Goal: Transaction & Acquisition: Purchase product/service

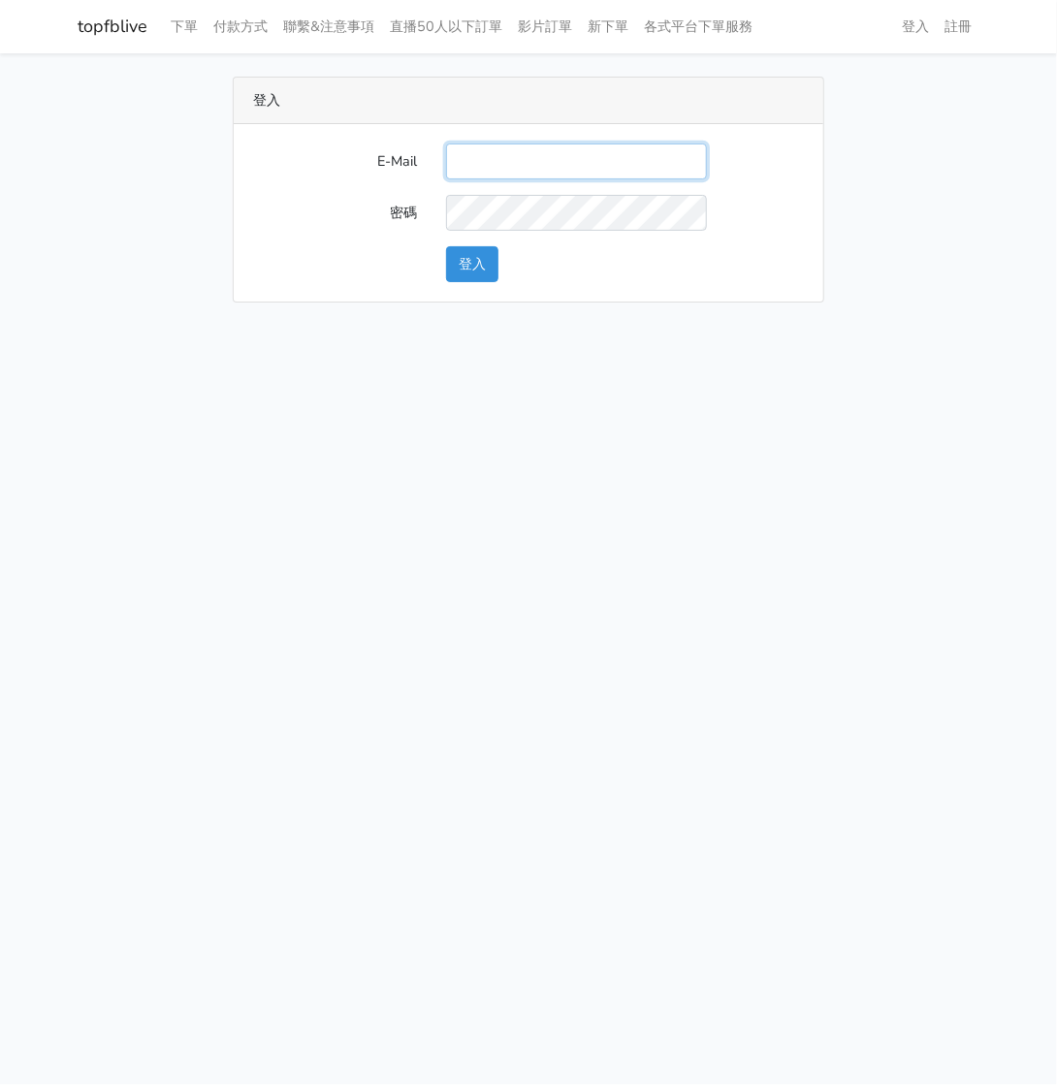
click at [503, 166] on input "E-Mail" at bounding box center [576, 162] width 261 height 36
type input "watin5408@gmail.com"
click at [465, 266] on button "登入" at bounding box center [472, 264] width 52 height 36
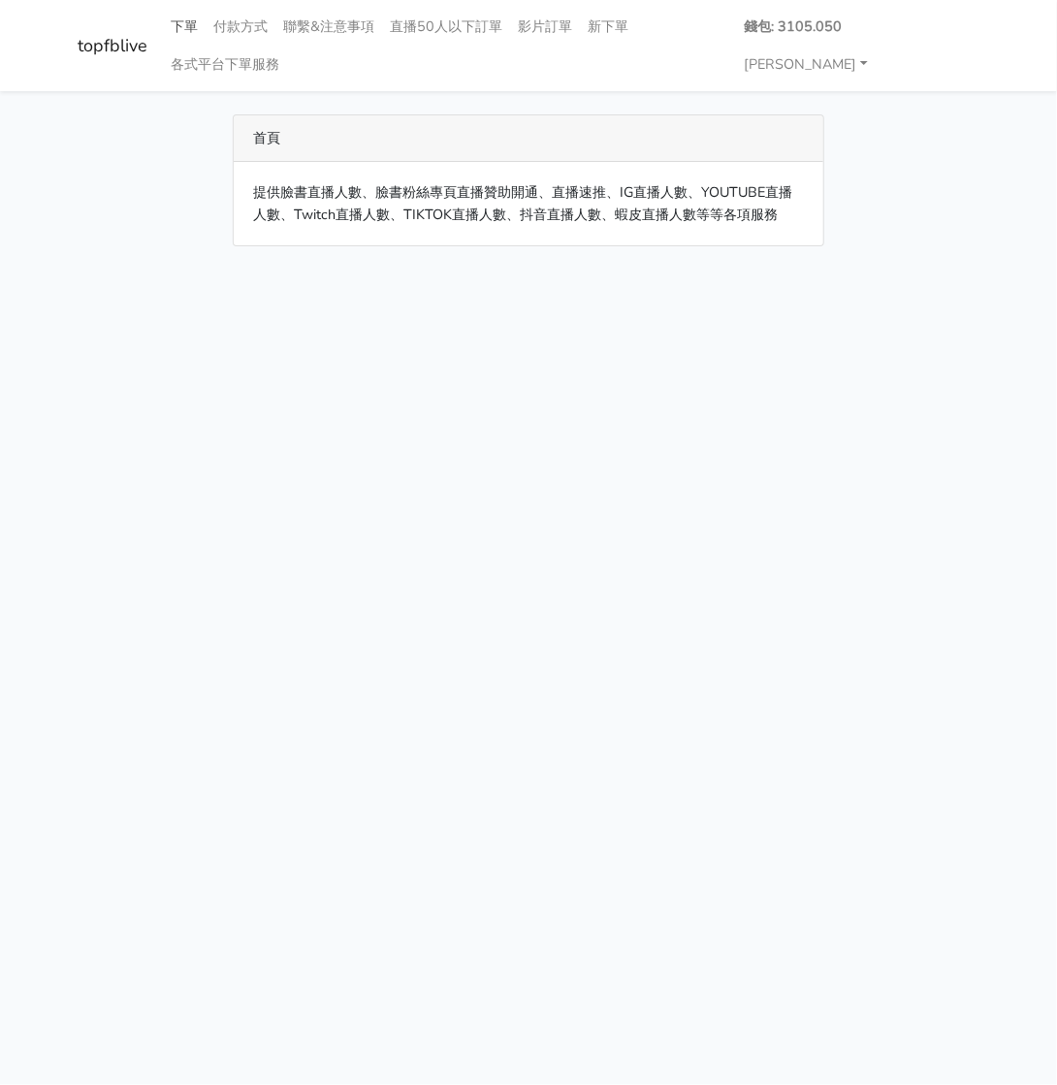
click at [185, 26] on link "下單" at bounding box center [184, 27] width 43 height 38
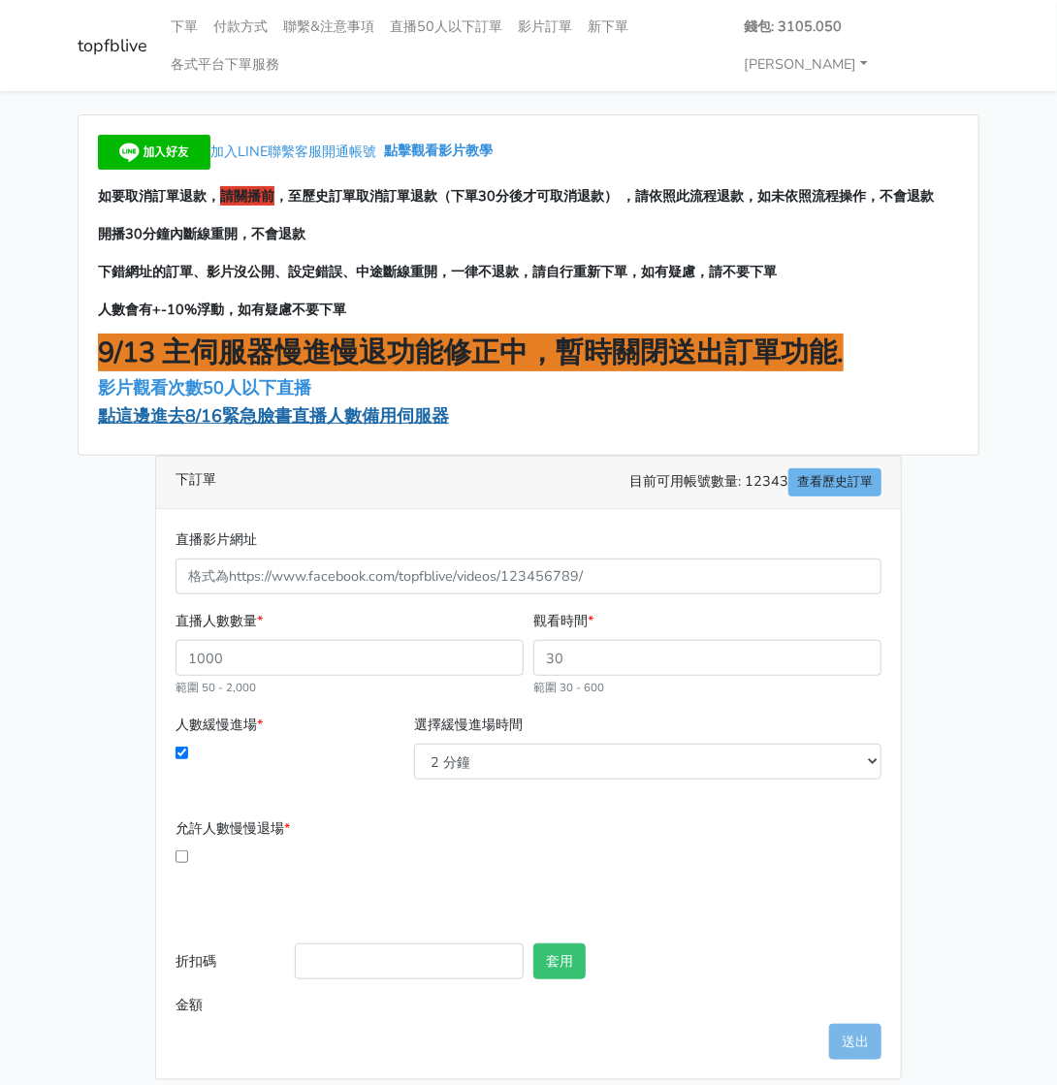
click at [207, 404] on span "點這邊進去8/16緊急臉書直播人數備用伺服器" at bounding box center [273, 415] width 351 height 23
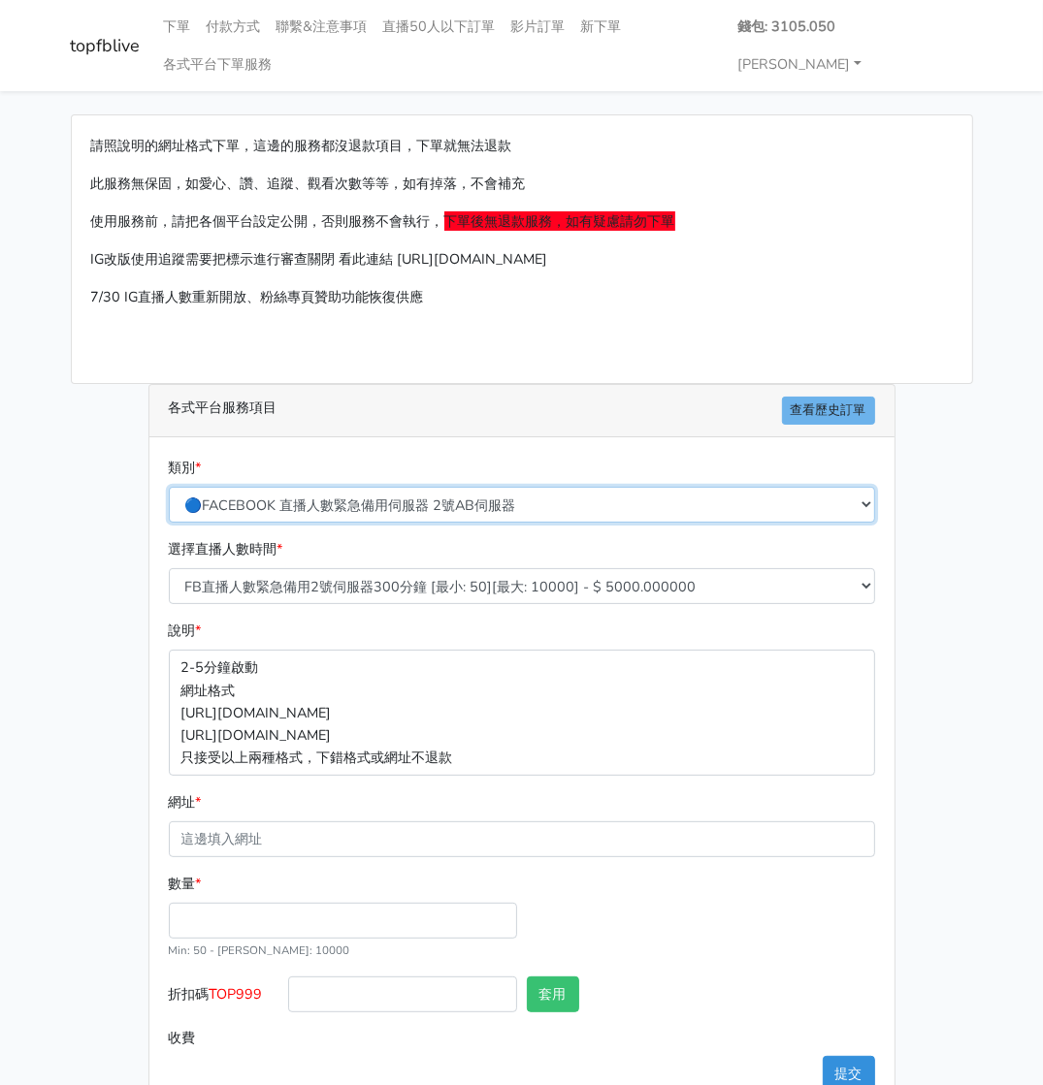
click at [360, 487] on select "🔵FACEBOOK 直播人數緊急備用伺服器 2號AB伺服器 🔵FACEBOOK 網軍專用貼文留言 安全保密 🔵FACEBOOK 直播人數緊急備用伺服器 J1 …" at bounding box center [522, 505] width 706 height 36
select select "3/26熱門平台服務台灣粉絲IG YT FB TIKTOK"
click at [176, 487] on select "🔵FACEBOOK 直播人數緊急備用伺服器 2號AB伺服器 🔵FACEBOOK 網軍專用貼文留言 安全保密 🔵FACEBOOK 直播人數緊急備用伺服器 J1 …" at bounding box center [522, 505] width 706 height 36
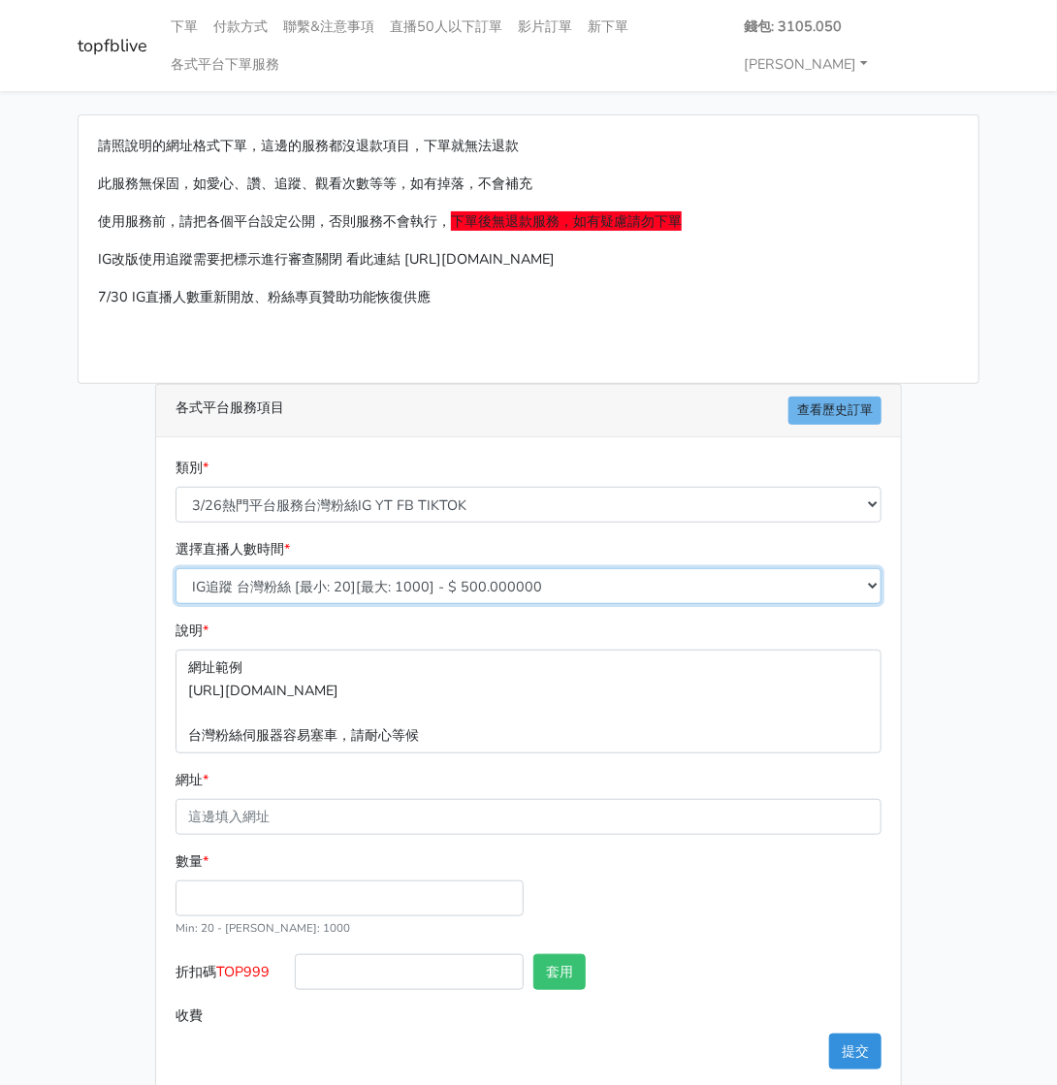
click at [289, 568] on select "IG追蹤 台灣粉絲 [最小: 20][最大: 1000] - $ 500.000000 IG愛心 台灣粉絲 [最小: 20][最大: 1000] - $ 35…" at bounding box center [529, 586] width 706 height 36
select select "671"
click at [176, 568] on select "IG追蹤 台灣粉絲 [最小: 20][最大: 1000] - $ 500.000000 IG愛心 台灣粉絲 [最小: 20][最大: 1000] - $ 35…" at bounding box center [529, 586] width 706 height 36
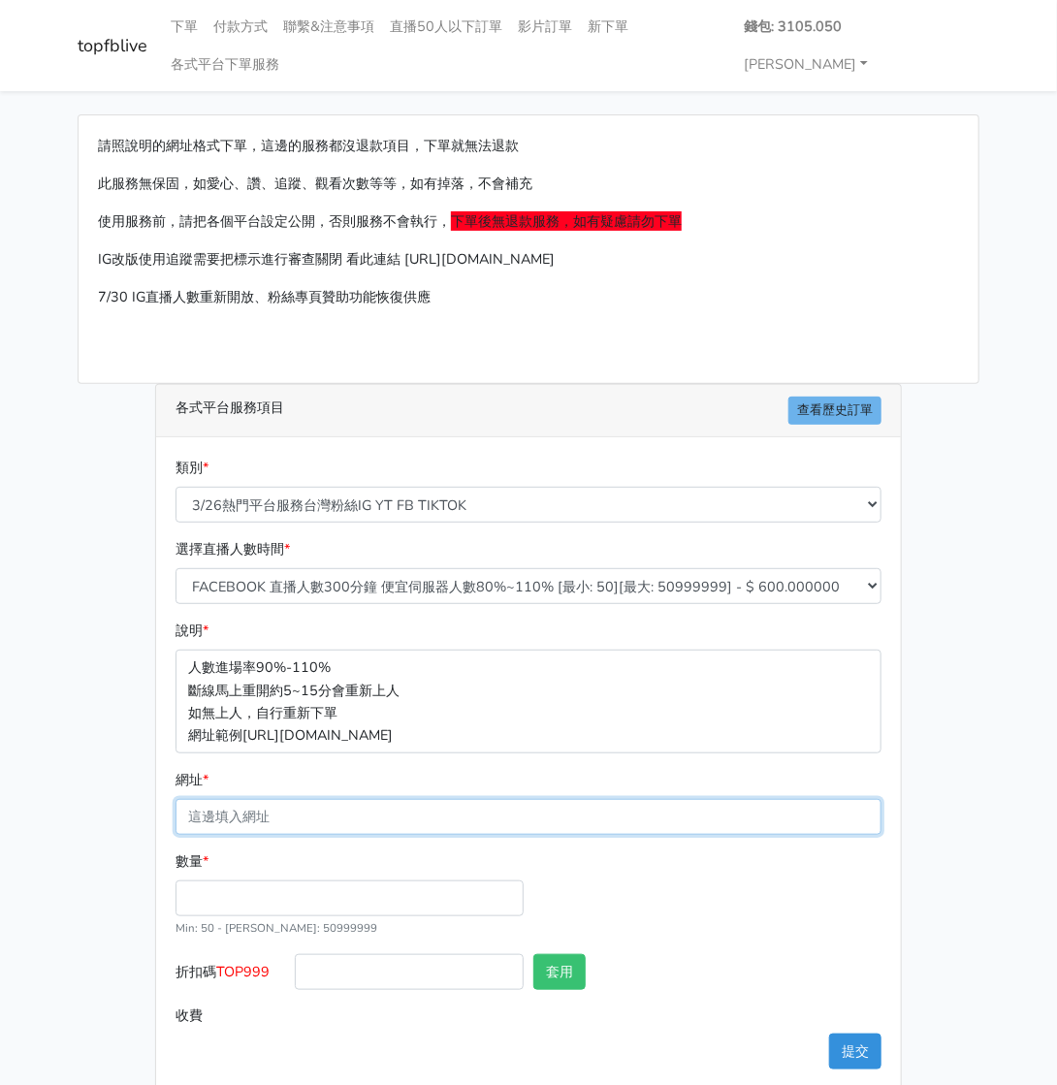
click at [248, 799] on input "網址 *" at bounding box center [529, 817] width 706 height 36
paste input "https://www.facebook.com/applestarry.shop/videos/3719258695037350"
type input "[URL][DOMAIN_NAME][DOMAIN_NAME]"
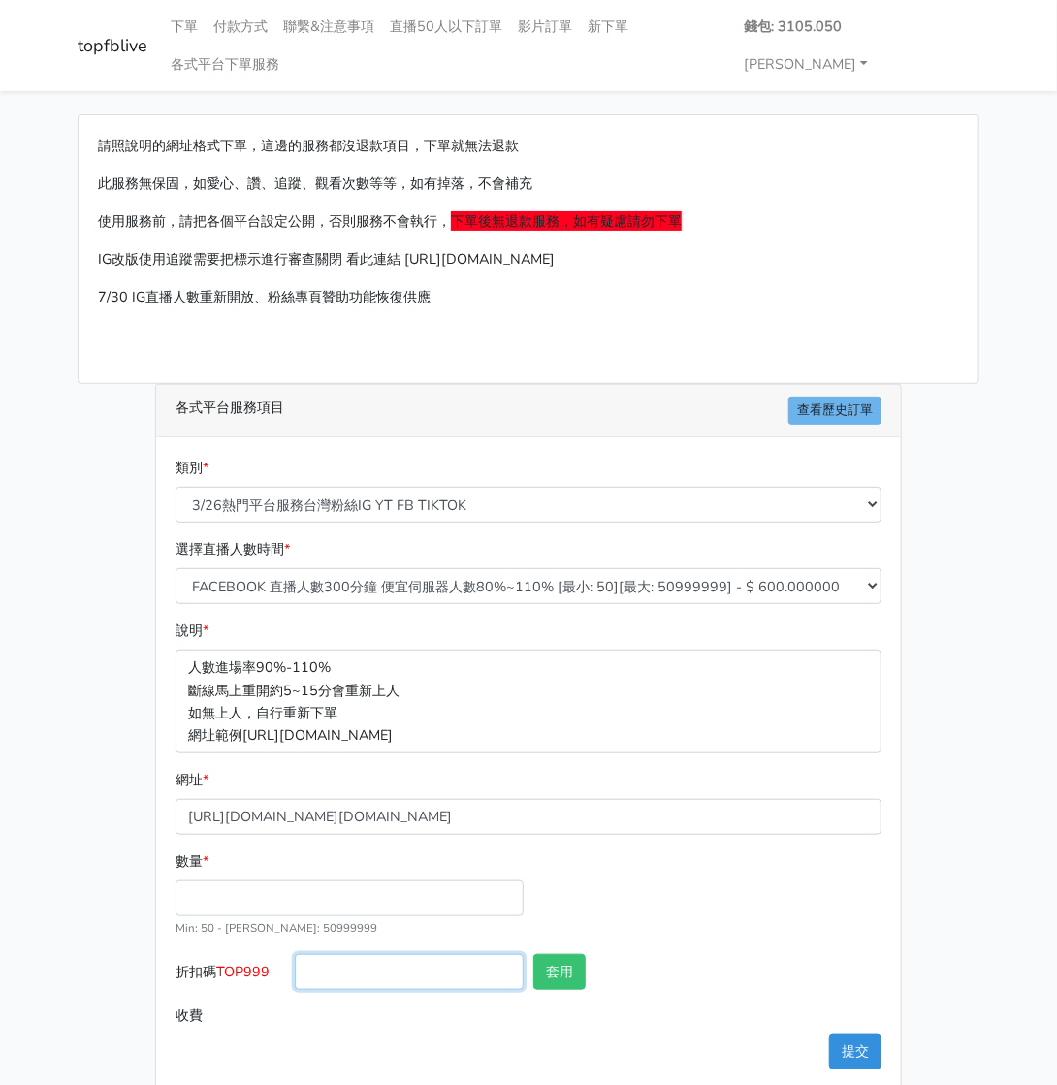
click at [337, 954] on div at bounding box center [409, 976] width 239 height 44
click at [271, 881] on input "數量 *" at bounding box center [350, 899] width 348 height 36
type input "200"
type input "120.000"
click at [742, 856] on div "數量 * 200 Min: 50 - Max: 50999999" at bounding box center [529, 903] width 716 height 104
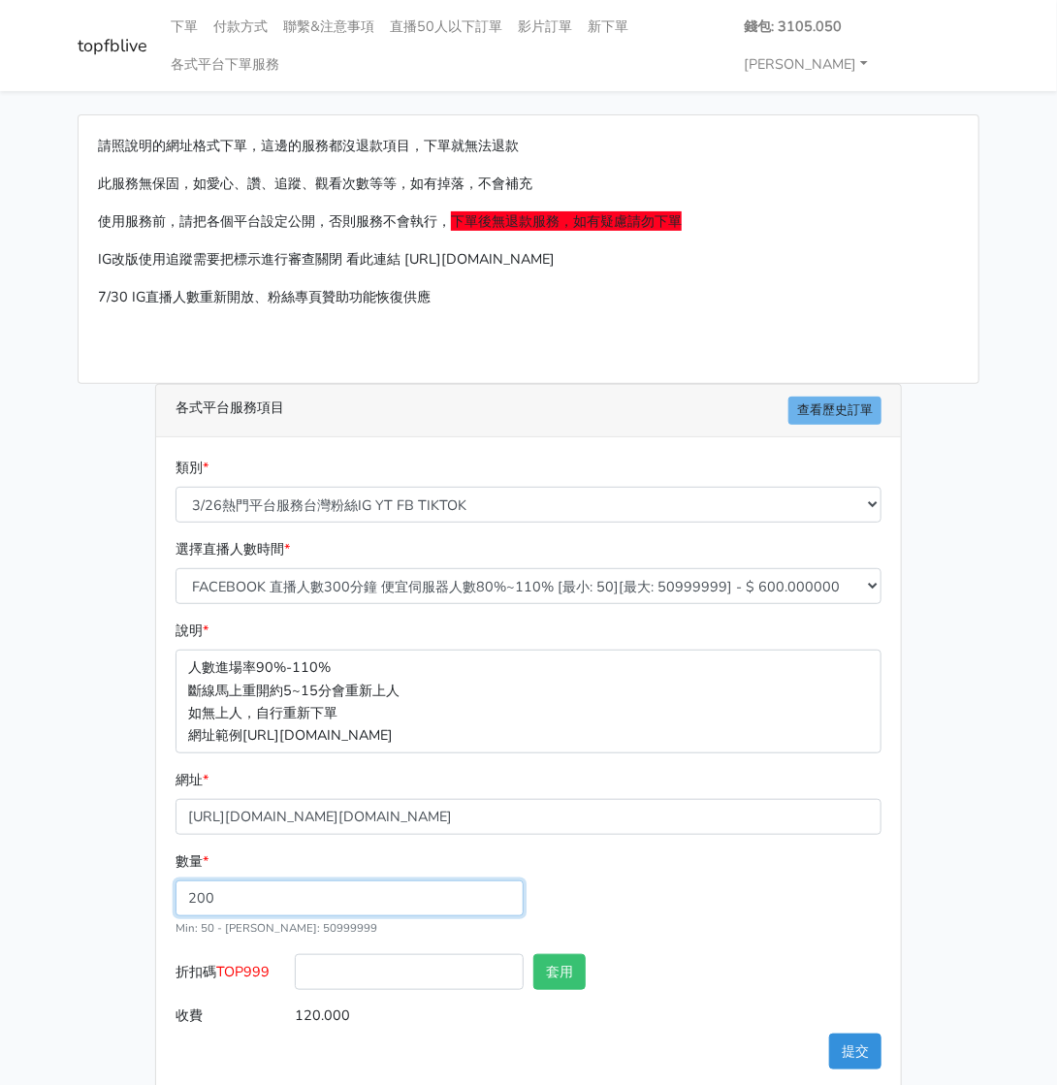
drag, startPoint x: 277, startPoint y: 861, endPoint x: 115, endPoint y: 871, distance: 162.3
click at [115, 871] on div "請照說明的網址格式下單，這邊的服務都沒退款項目，下單就無法退款 此服務無保固，如愛心、讚、追蹤、觀看次數等等，如有掉落，不會補充 使用服務前，請把各個平台設定…" at bounding box center [528, 602] width 931 height 976
type input "300"
type input "180.000"
click at [764, 907] on div "數量 * 300 Min: 50 - Max: 50999999" at bounding box center [529, 903] width 716 height 104
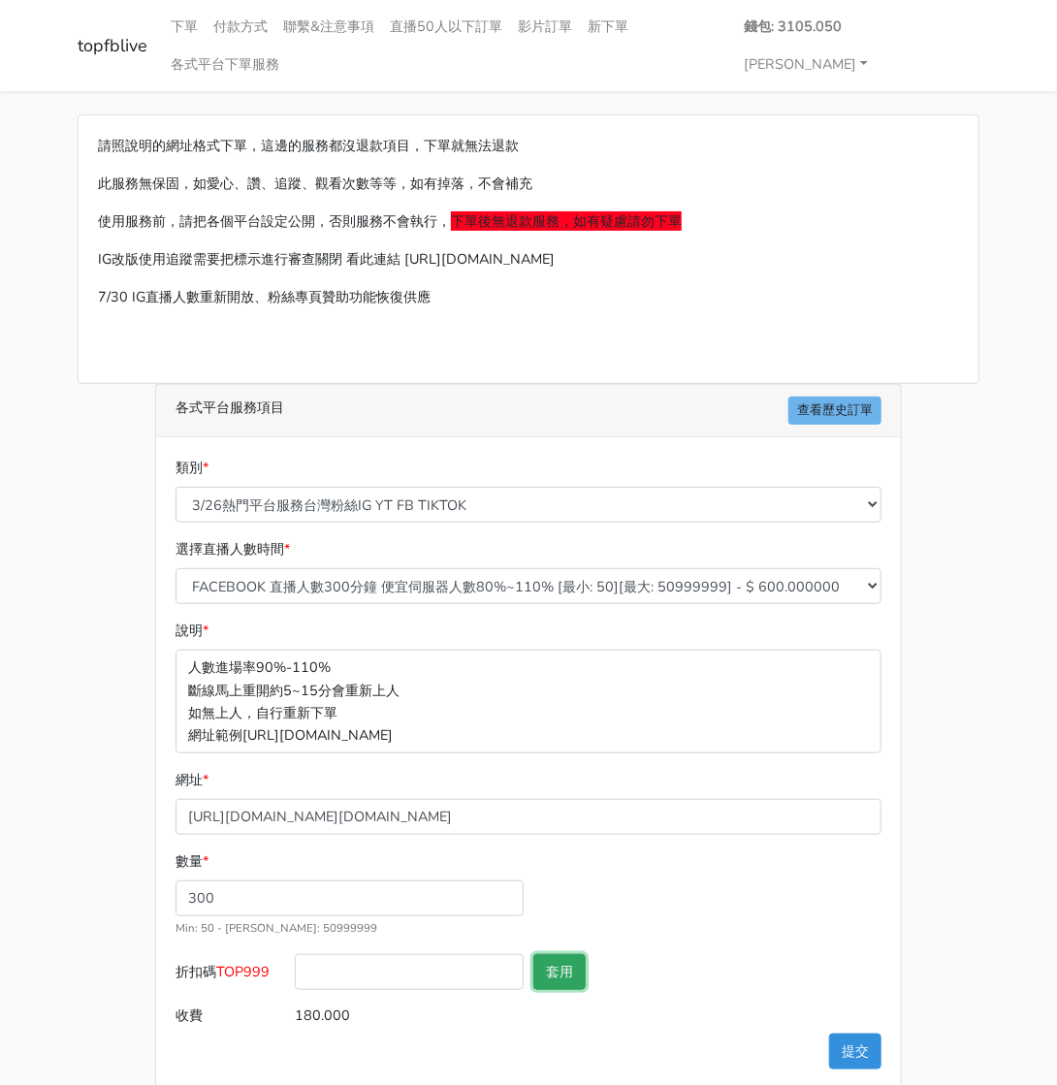
click at [552, 954] on button "套用" at bounding box center [559, 972] width 52 height 36
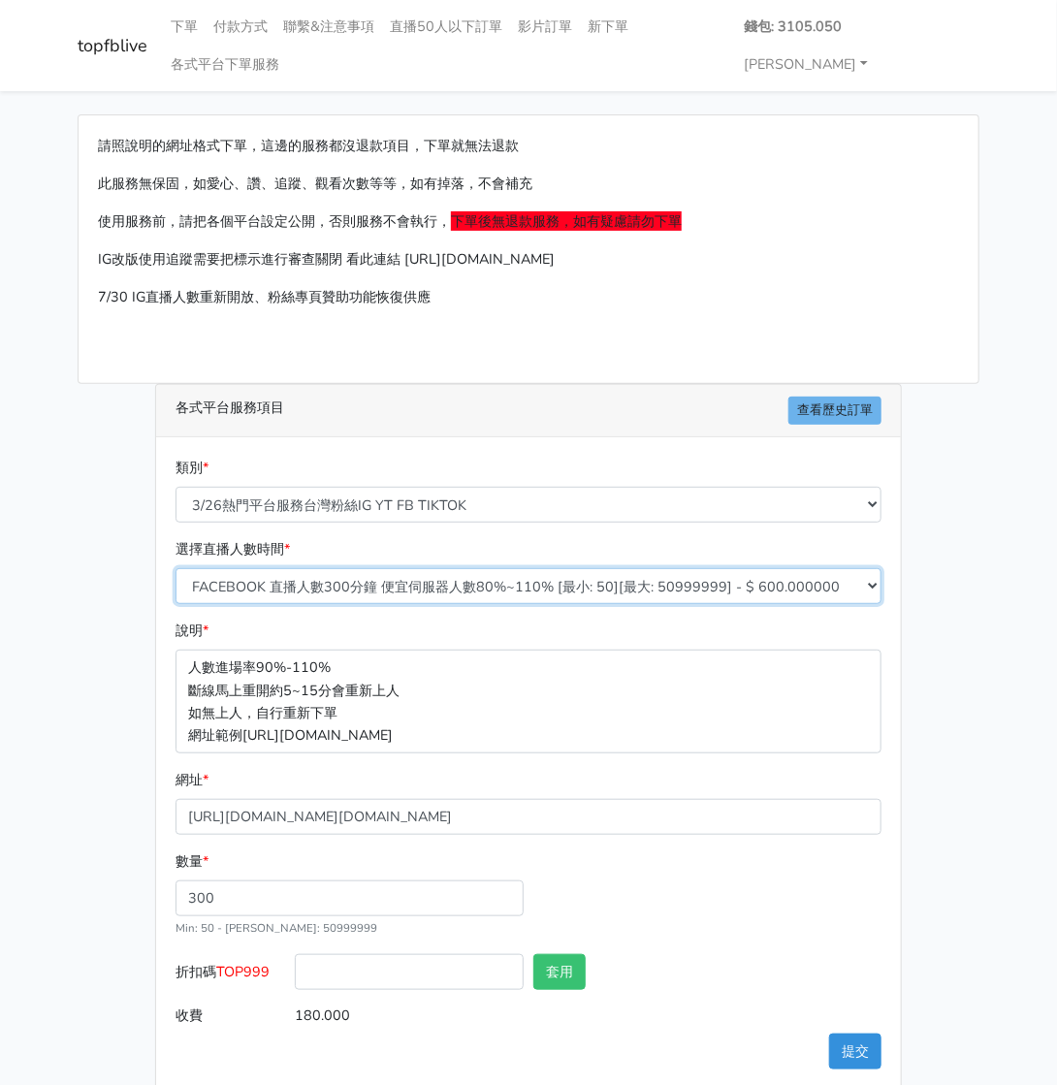
click at [415, 568] on select "IG追蹤 台灣粉絲 [最小: 20][最大: 1000] - $ 500.000000 IG愛心 台灣粉絲 [最小: 20][最大: 1000] - $ 35…" at bounding box center [529, 586] width 706 height 36
select select "670"
click at [176, 568] on select "IG追蹤 台灣粉絲 [最小: 20][最大: 1000] - $ 500.000000 IG愛心 台灣粉絲 [最小: 20][最大: 1000] - $ 35…" at bounding box center [529, 586] width 706 height 36
type input "162.000"
click at [680, 954] on input "text" at bounding box center [767, 972] width 229 height 36
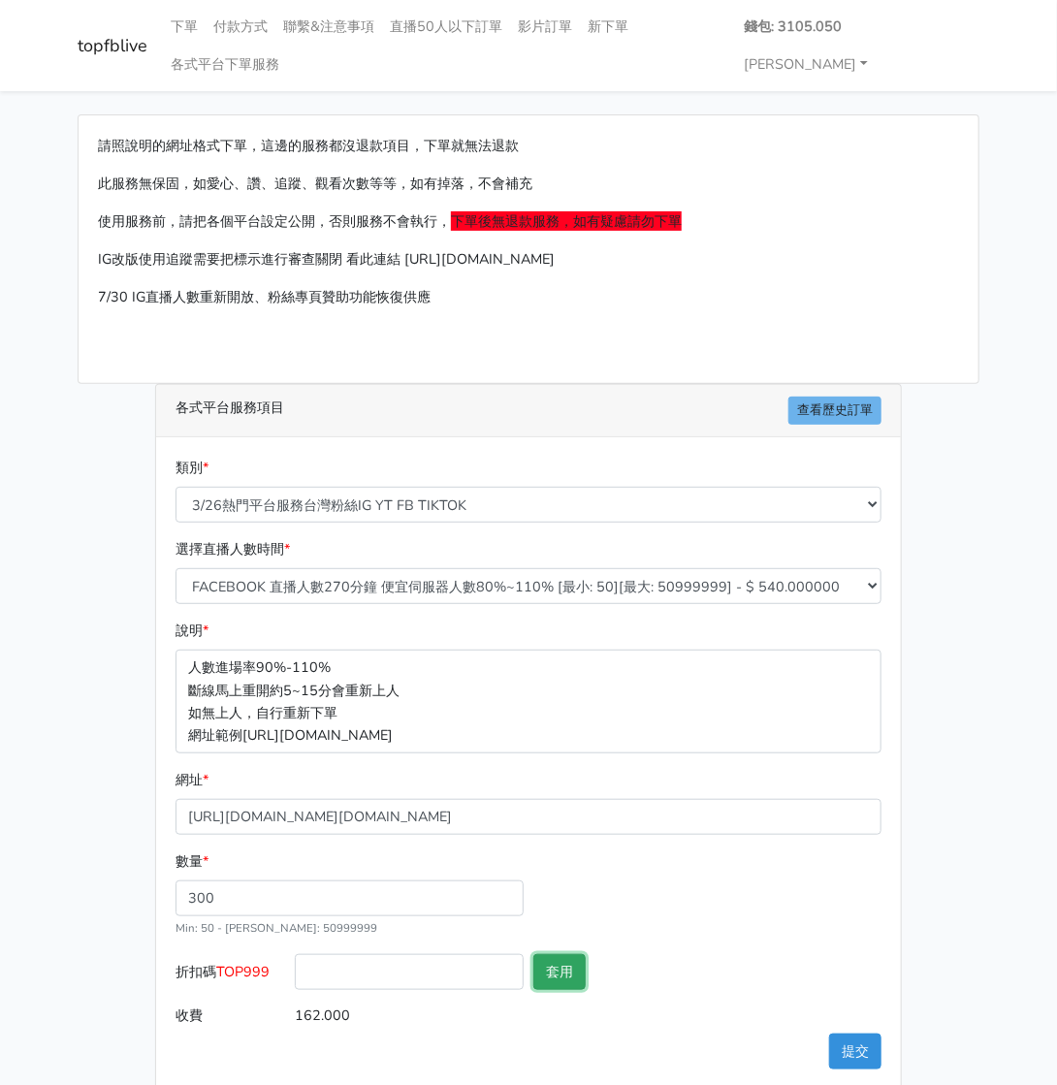
click at [569, 954] on button "套用" at bounding box center [559, 972] width 52 height 36
click at [846, 1034] on button "提交" at bounding box center [855, 1052] width 52 height 36
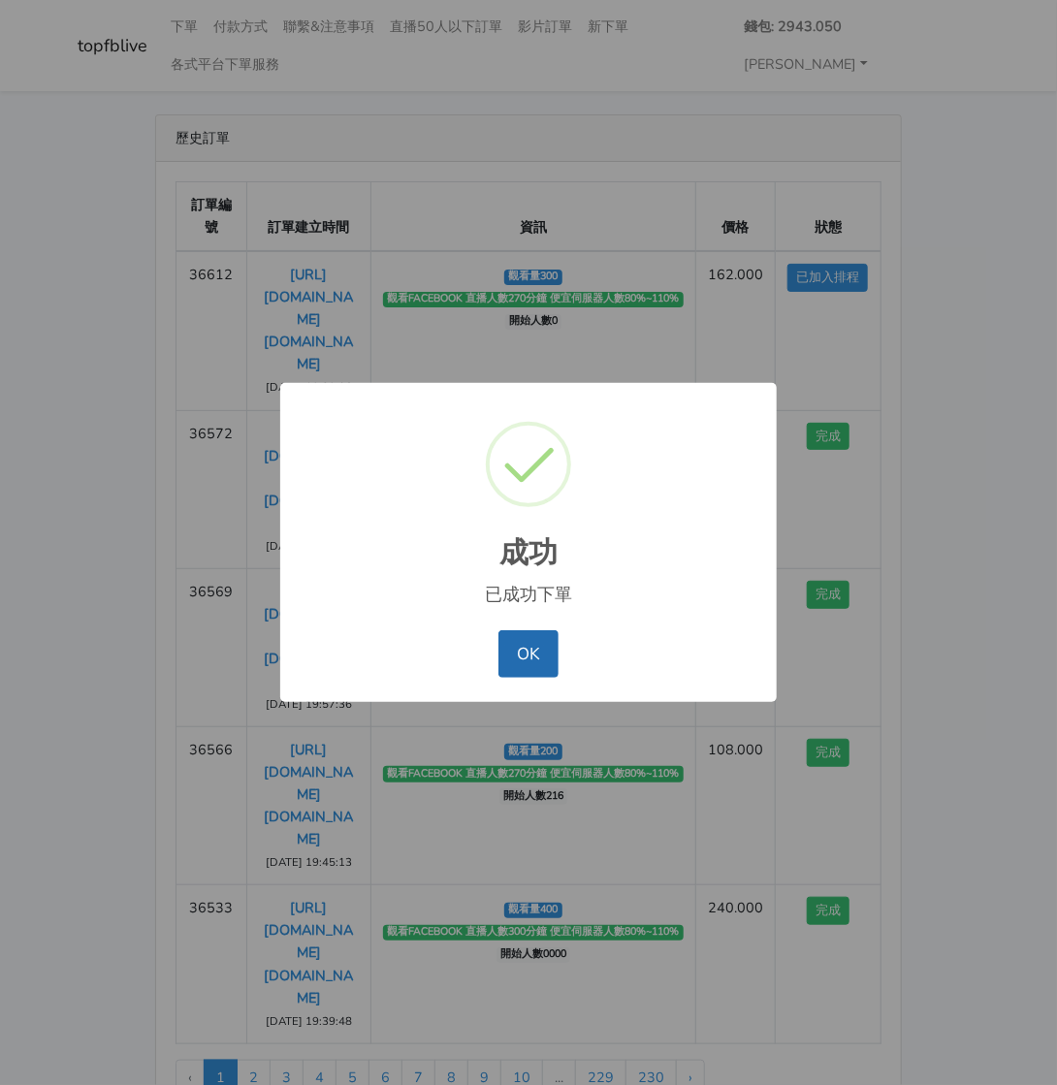
click at [529, 638] on button "OK" at bounding box center [528, 653] width 59 height 47
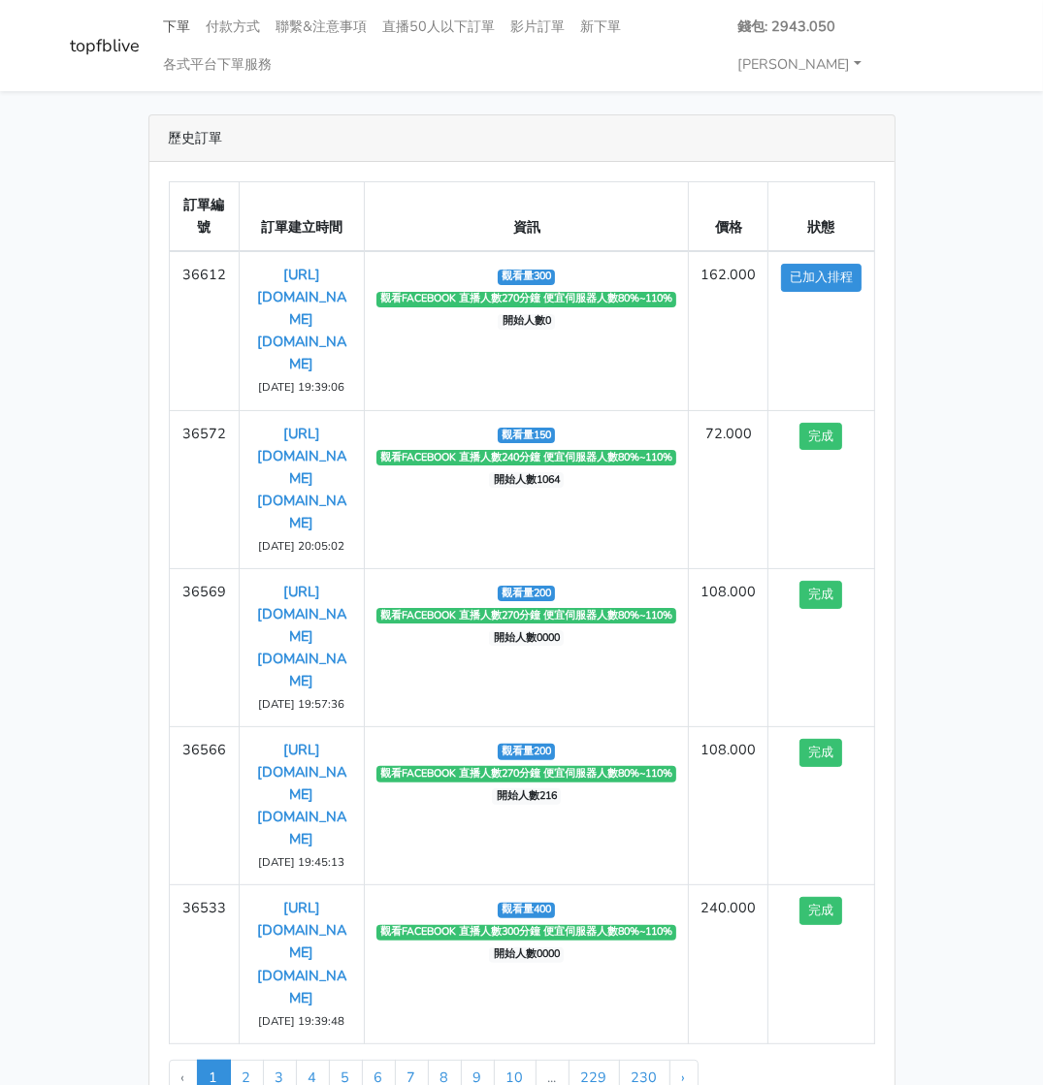
click at [178, 33] on link "下單" at bounding box center [177, 27] width 43 height 38
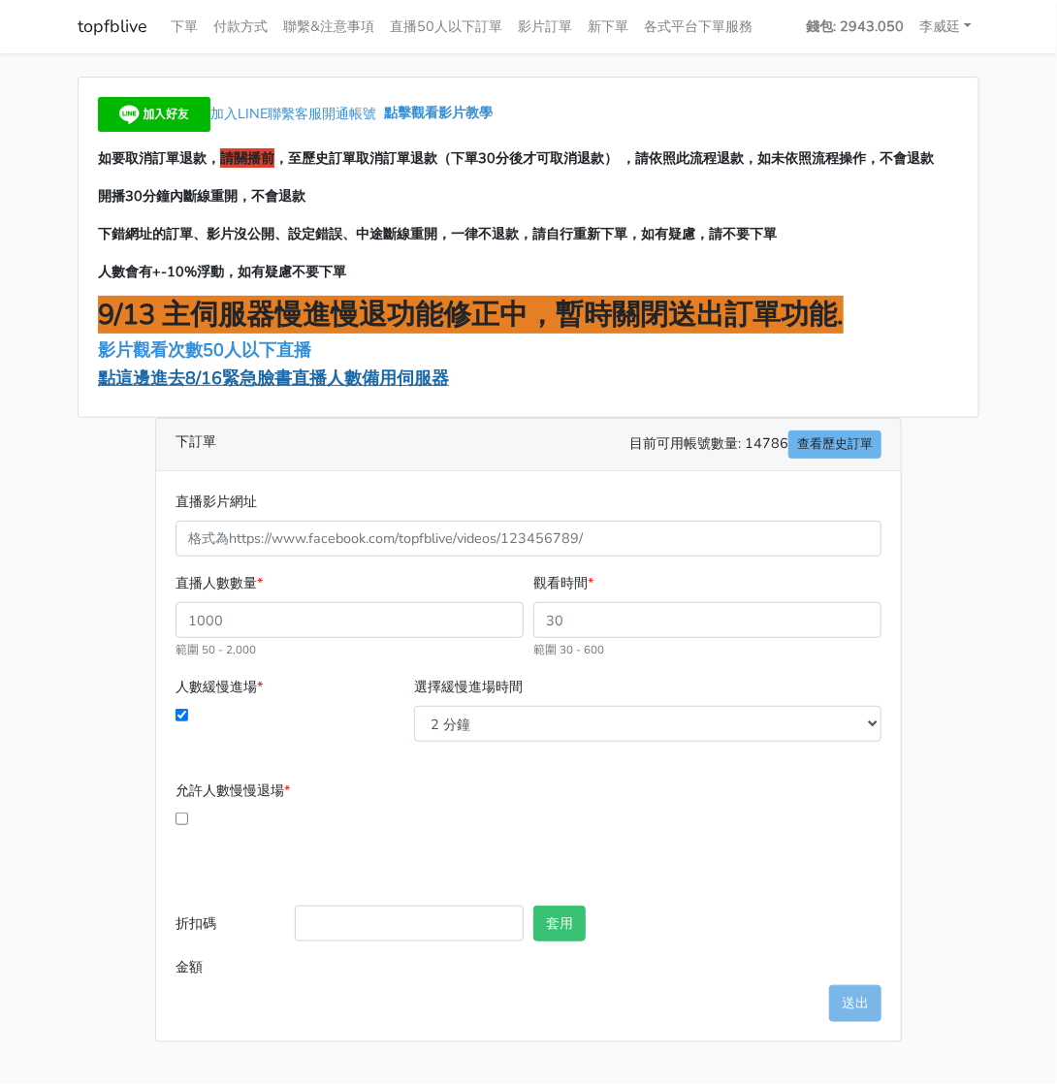
click at [218, 384] on span "點這邊進去8/16緊急臉書直播人數備用伺服器" at bounding box center [273, 378] width 351 height 23
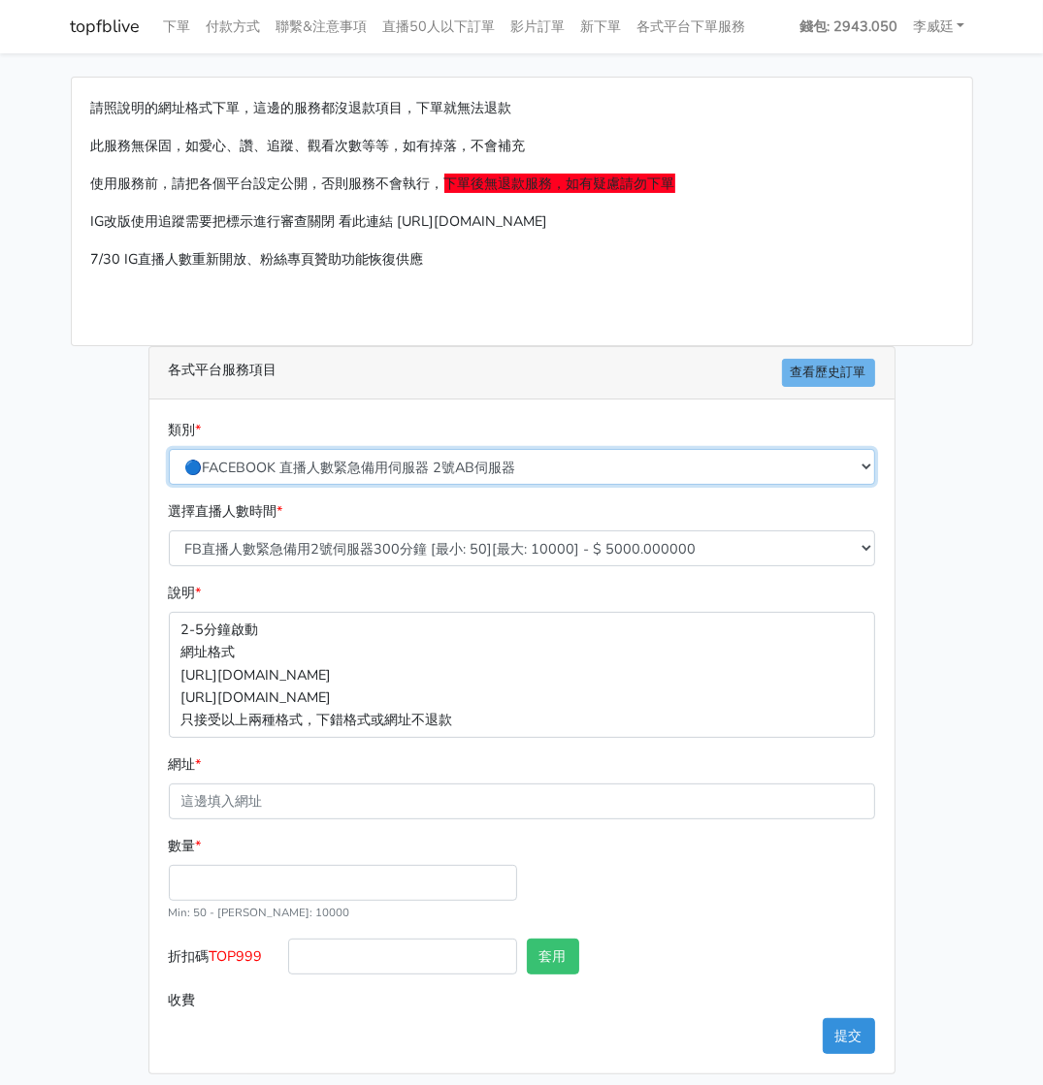
click at [417, 459] on select "🔵FACEBOOK 直播人數緊急備用伺服器 2號AB伺服器 🔵FACEBOOK 網軍專用貼文留言 安全保密 🔵FACEBOOK 直播人數緊急備用伺服器 J1 …" at bounding box center [522, 467] width 706 height 36
select select "3/26熱門平台服務台灣粉絲IG YT FB TIKTOK"
click at [176, 449] on select "🔵FACEBOOK 直播人數緊急備用伺服器 2號AB伺服器 🔵FACEBOOK 網軍專用貼文留言 安全保密 🔵FACEBOOK 直播人數緊急備用伺服器 J1 …" at bounding box center [522, 467] width 706 height 36
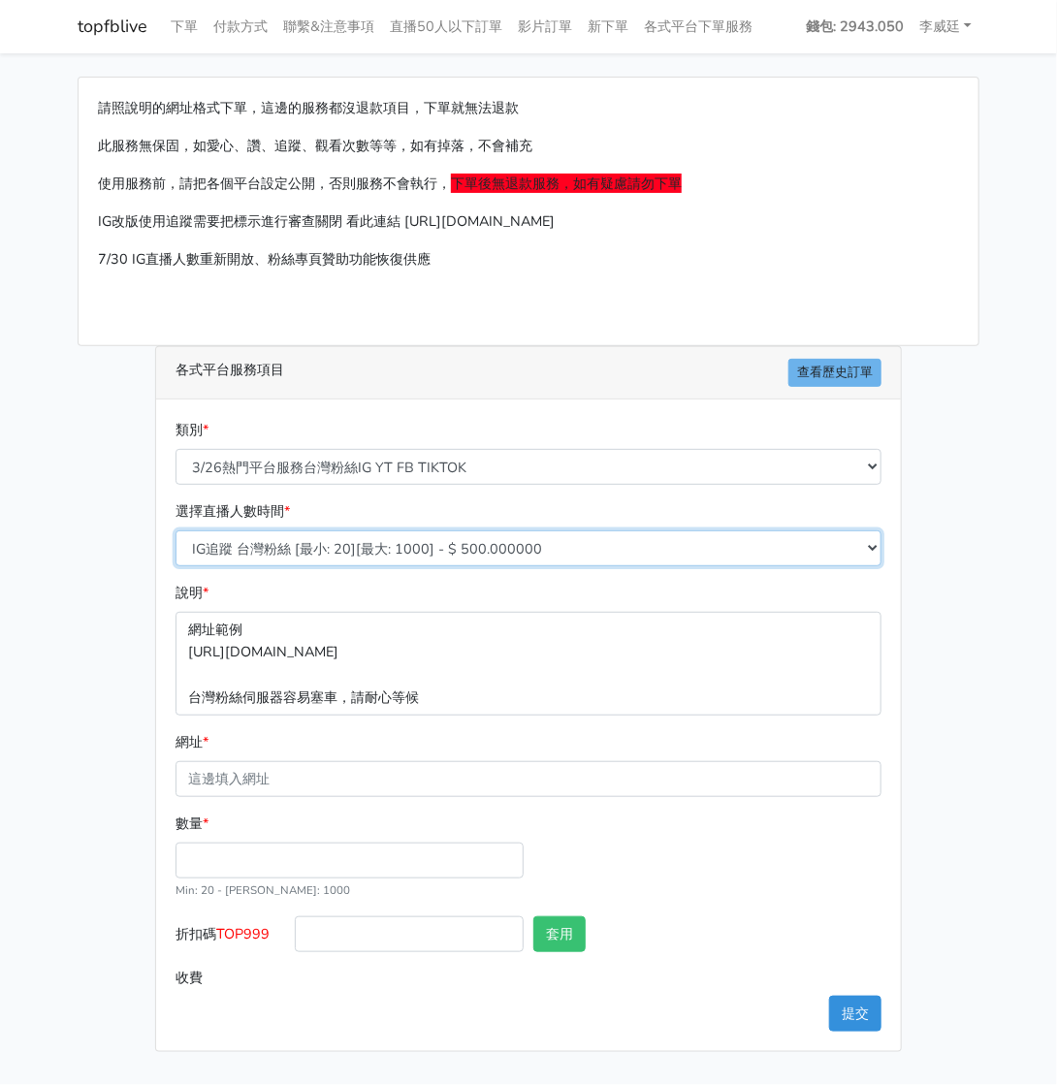
click at [330, 545] on select "IG追蹤 台灣粉絲 [最小: 20][最大: 1000] - $ 500.000000 IG愛心 台灣粉絲 [最小: 20][最大: 1000] - $ 35…" at bounding box center [529, 549] width 706 height 36
select select "670"
click at [176, 531] on select "IG追蹤 台灣粉絲 [最小: 20][最大: 1000] - $ 500.000000 IG愛心 台灣粉絲 [最小: 20][最大: 1000] - $ 35…" at bounding box center [529, 549] width 706 height 36
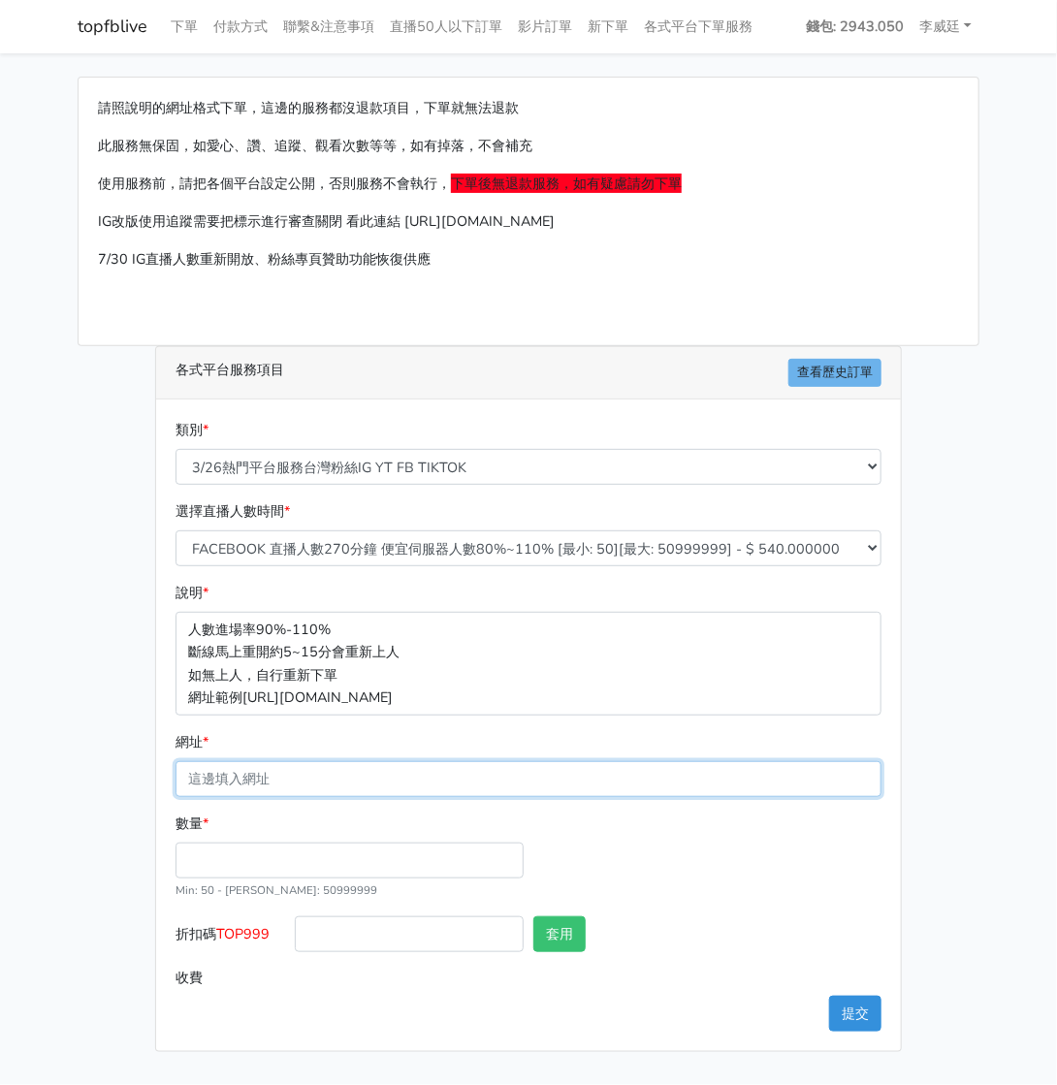
click at [272, 775] on input "網址 *" at bounding box center [529, 779] width 706 height 36
paste input "[URL][DOMAIN_NAME][DOMAIN_NAME]"
type input "[URL][DOMAIN_NAME][DOMAIN_NAME]"
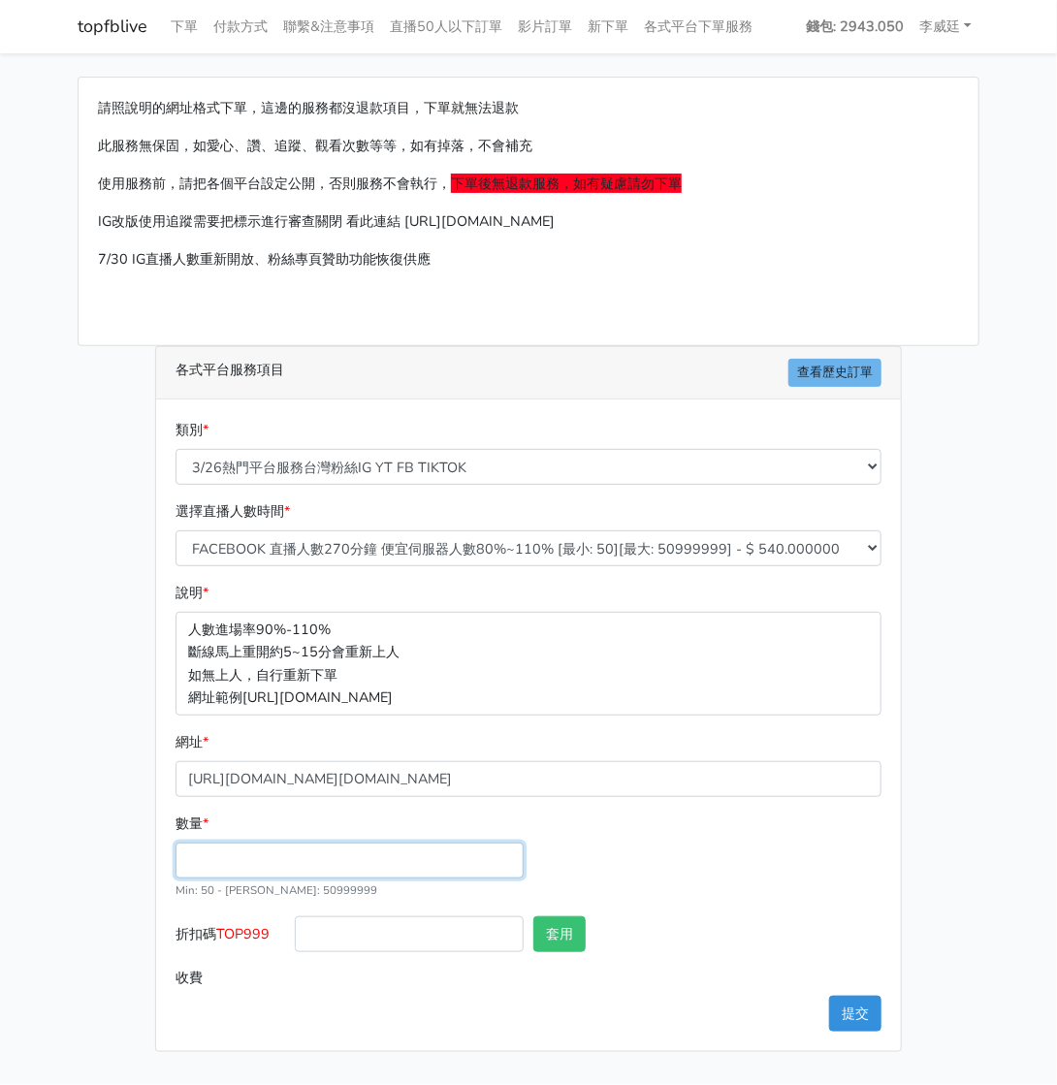
click at [237, 853] on input "數量 *" at bounding box center [350, 861] width 348 height 36
type input "200"
type input "108.000"
drag, startPoint x: 276, startPoint y: 929, endPoint x: 220, endPoint y: 928, distance: 56.3
click at [220, 928] on label "折扣碼 TOP999" at bounding box center [230, 939] width 119 height 44
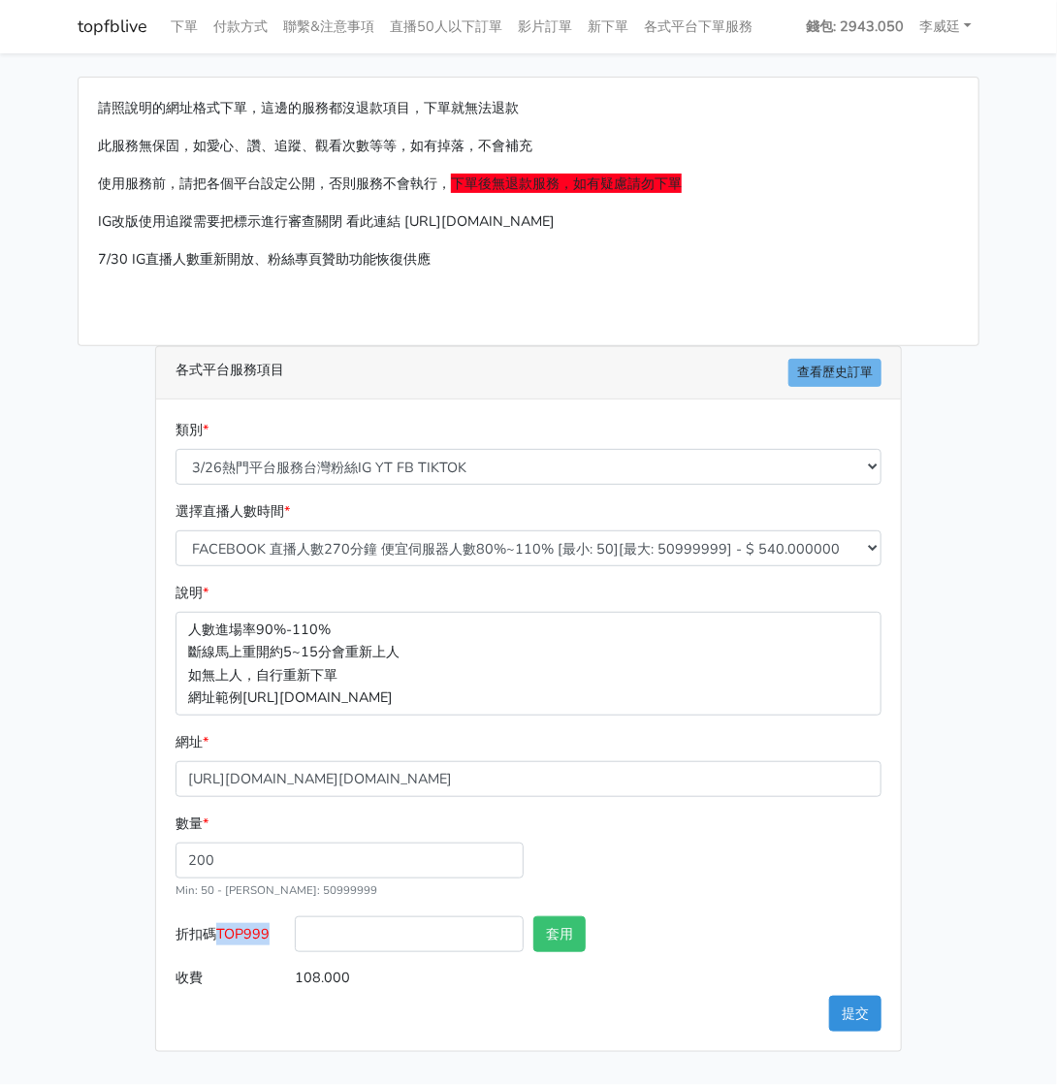
copy span "TOP999"
click at [370, 933] on input "折扣碼 TOP999" at bounding box center [409, 935] width 229 height 36
paste input "TOP999"
type input "TOP999"
click at [548, 932] on button "套用" at bounding box center [559, 935] width 52 height 36
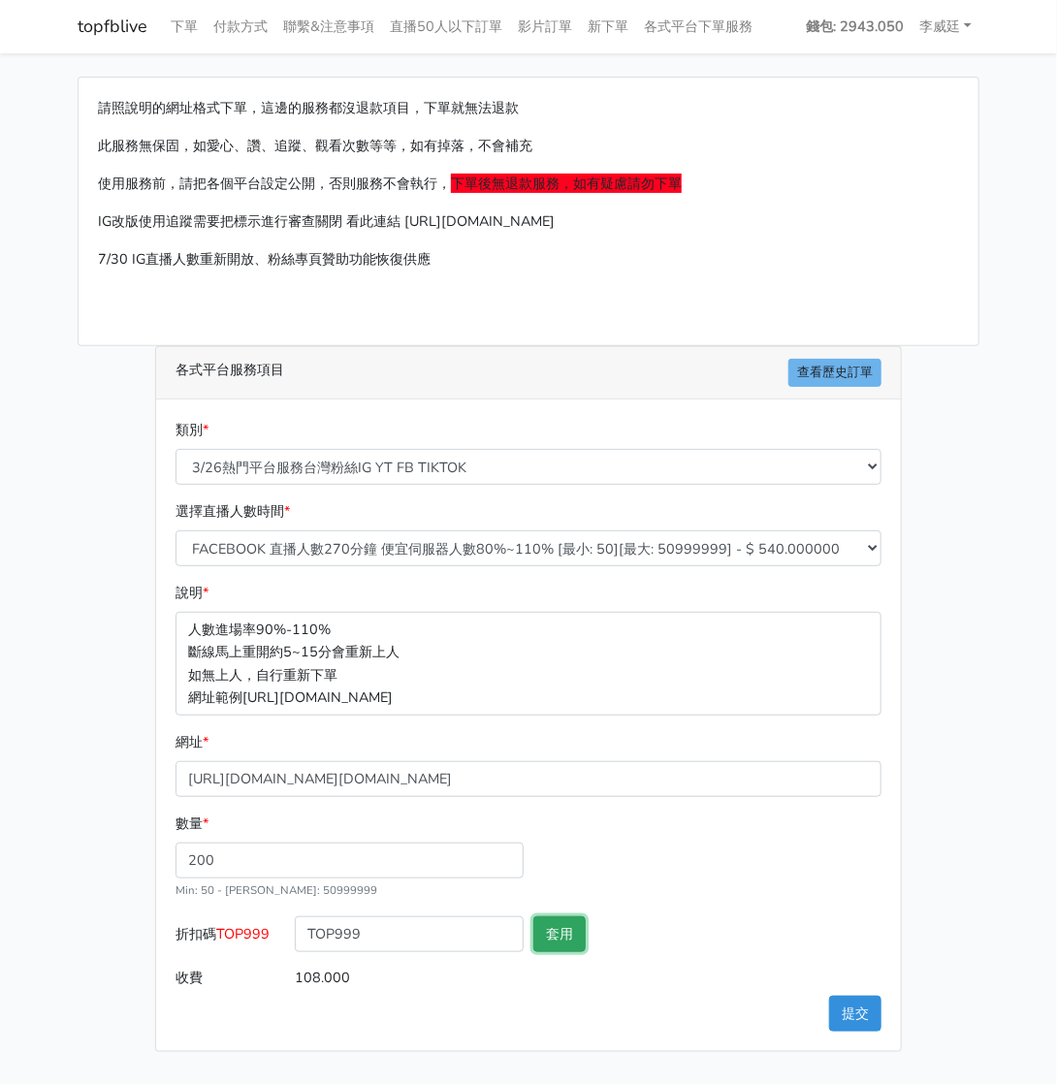
type input "套用失敗"
click at [850, 1008] on button "提交" at bounding box center [855, 1014] width 52 height 36
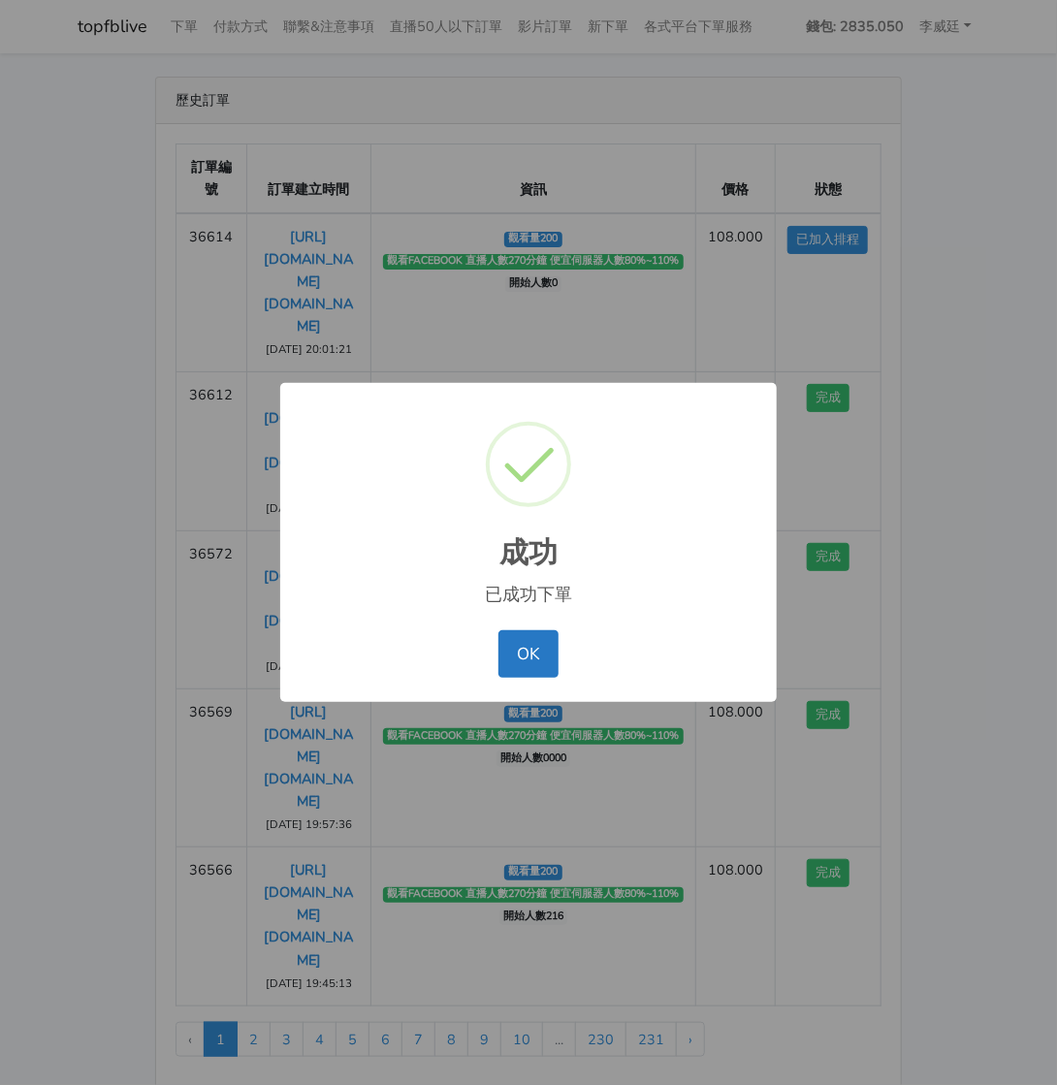
drag, startPoint x: 532, startPoint y: 659, endPoint x: 1020, endPoint y: 660, distance: 487.9
click at [531, 659] on button "OK" at bounding box center [528, 653] width 59 height 47
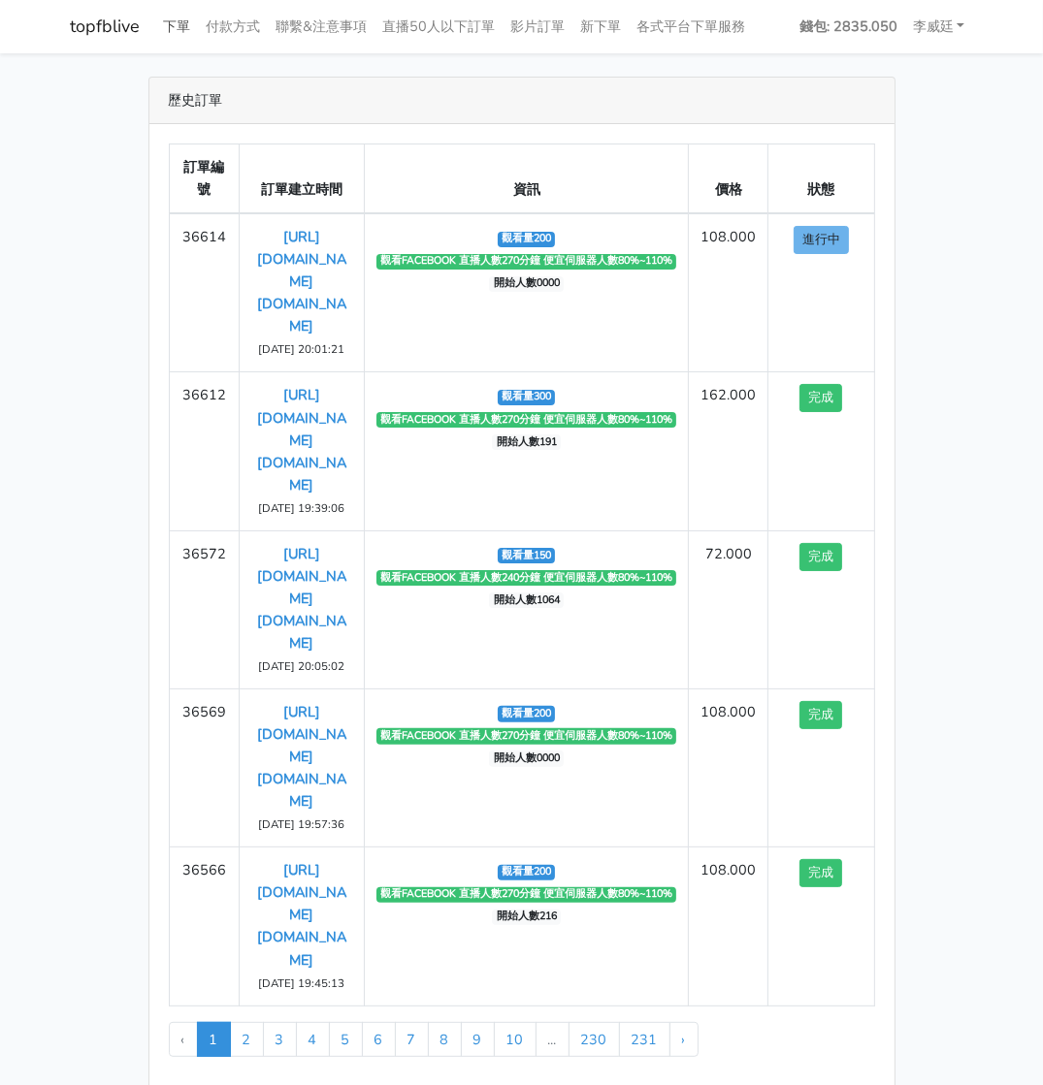
click at [176, 26] on link "下單" at bounding box center [177, 27] width 43 height 38
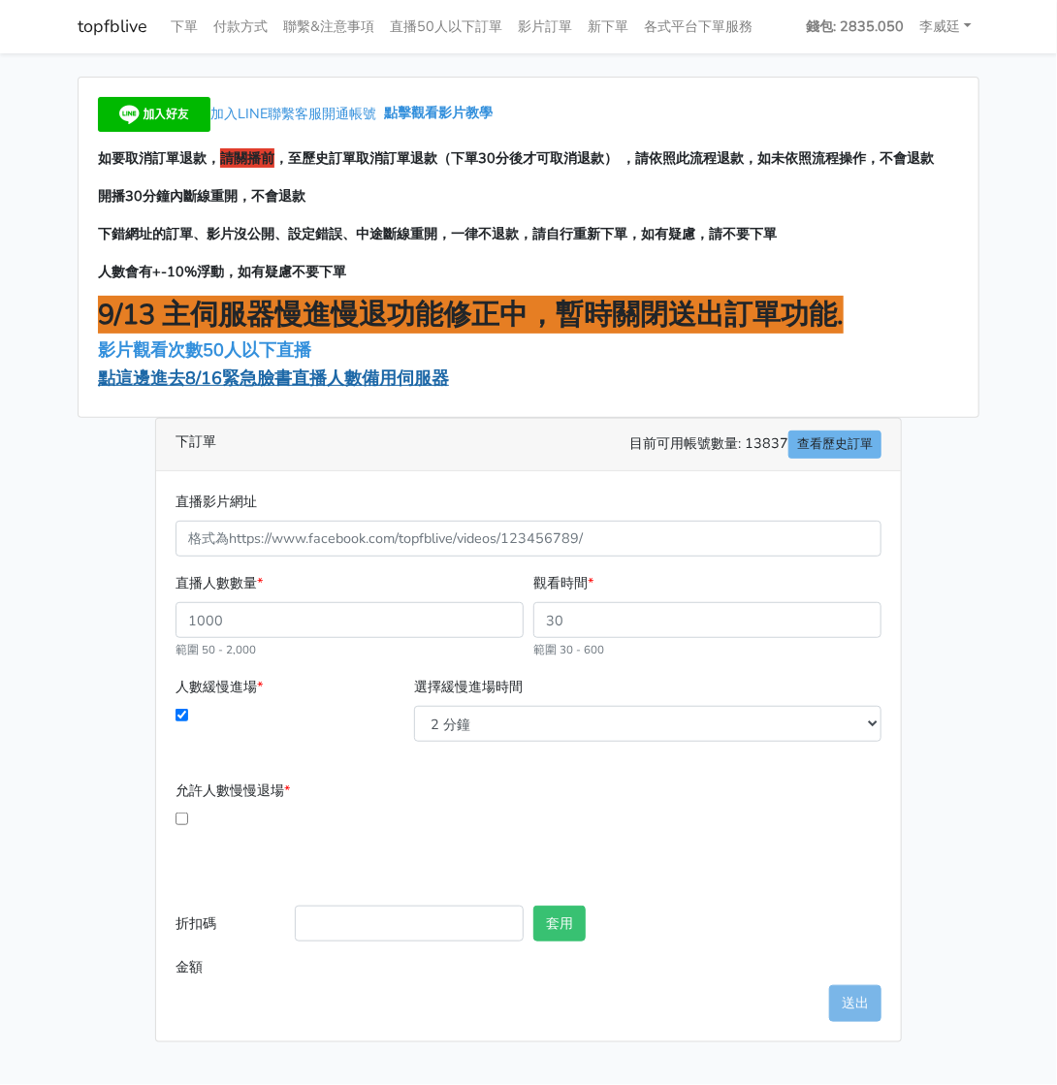
click at [236, 381] on span "點這邊進去8/16緊急臉書直播人數備用伺服器" at bounding box center [273, 378] width 351 height 23
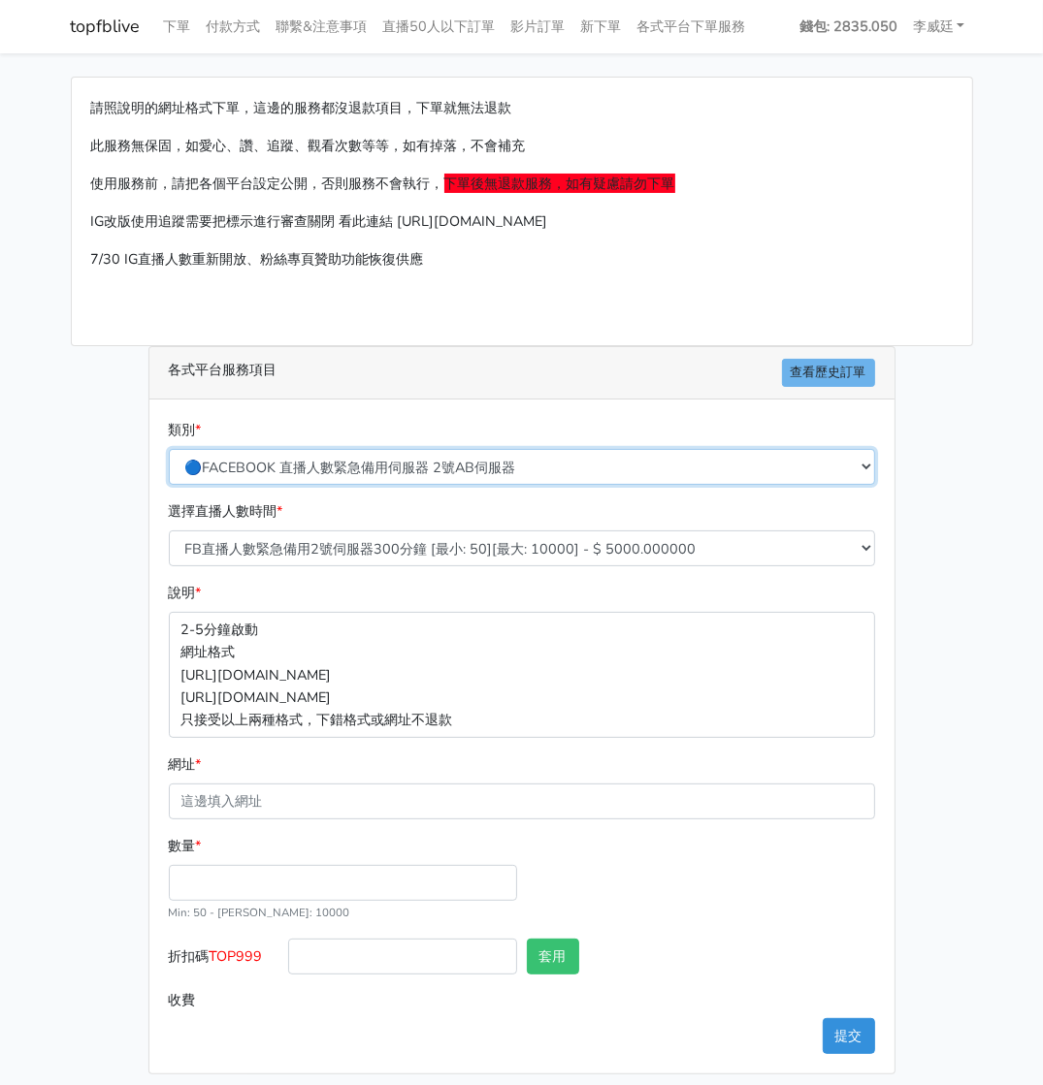
click at [417, 461] on select "🔵FACEBOOK 直播人數緊急備用伺服器 2號AB伺服器 🔵FACEBOOK 網軍專用貼文留言 安全保密 🔵FACEBOOK 直播人數緊急備用伺服器 J1 …" at bounding box center [522, 467] width 706 height 36
select select "3/26熱門平台服務台灣粉絲IG YT FB TIKTOK"
click at [176, 449] on select "🔵FACEBOOK 直播人數緊急備用伺服器 2號AB伺服器 🔵FACEBOOK 網軍專用貼文留言 安全保密 🔵FACEBOOK 直播人數緊急備用伺服器 J1 …" at bounding box center [522, 467] width 706 height 36
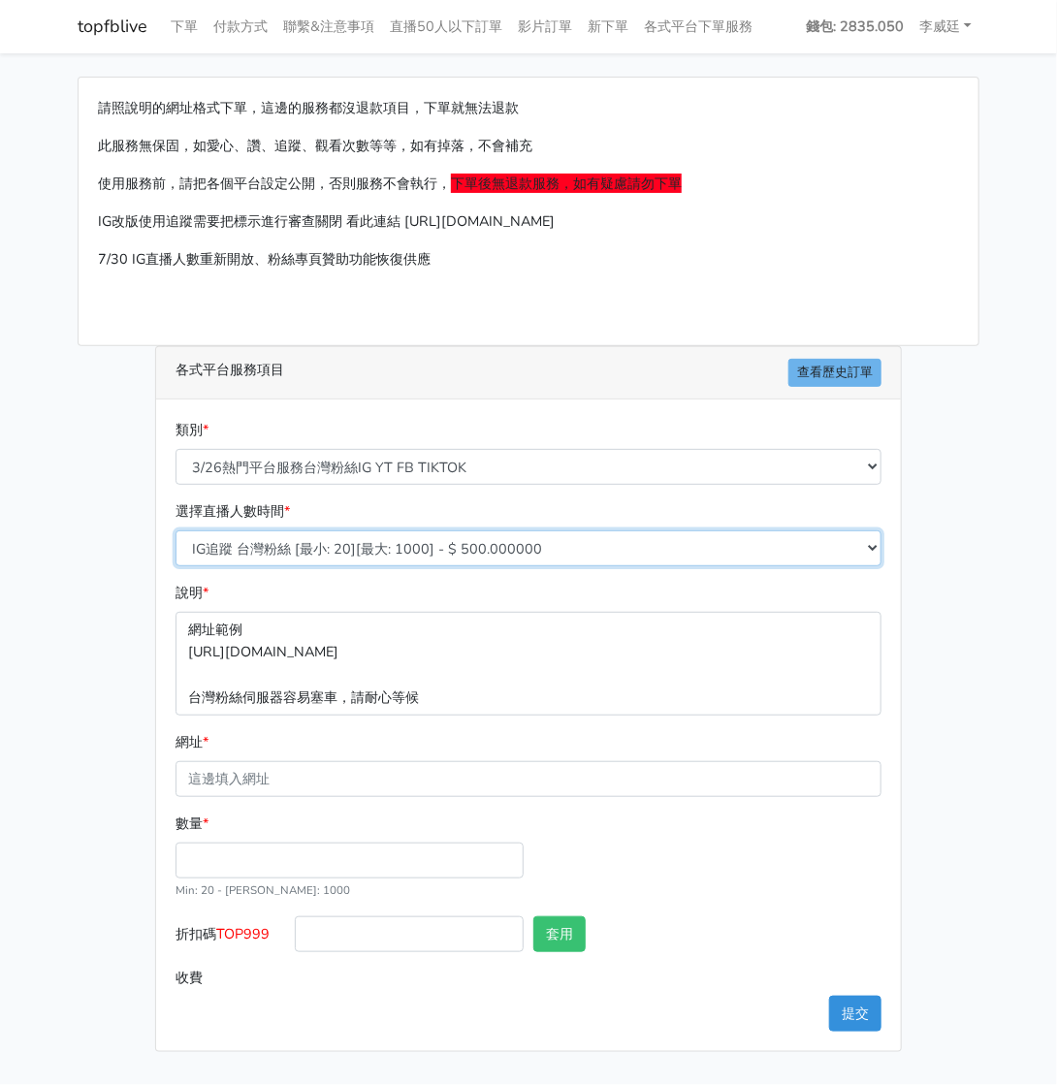
click at [338, 541] on select "IG追蹤 台灣粉絲 [最小: 20][最大: 1000] - $ 500.000000 IG愛心 台灣粉絲 [最小: 20][最大: 1000] - $ 35…" at bounding box center [529, 549] width 706 height 36
select select "670"
click at [176, 531] on select "IG追蹤 台灣粉絲 [最小: 20][最大: 1000] - $ 500.000000 IG愛心 台灣粉絲 [最小: 20][最大: 1000] - $ 35…" at bounding box center [529, 549] width 706 height 36
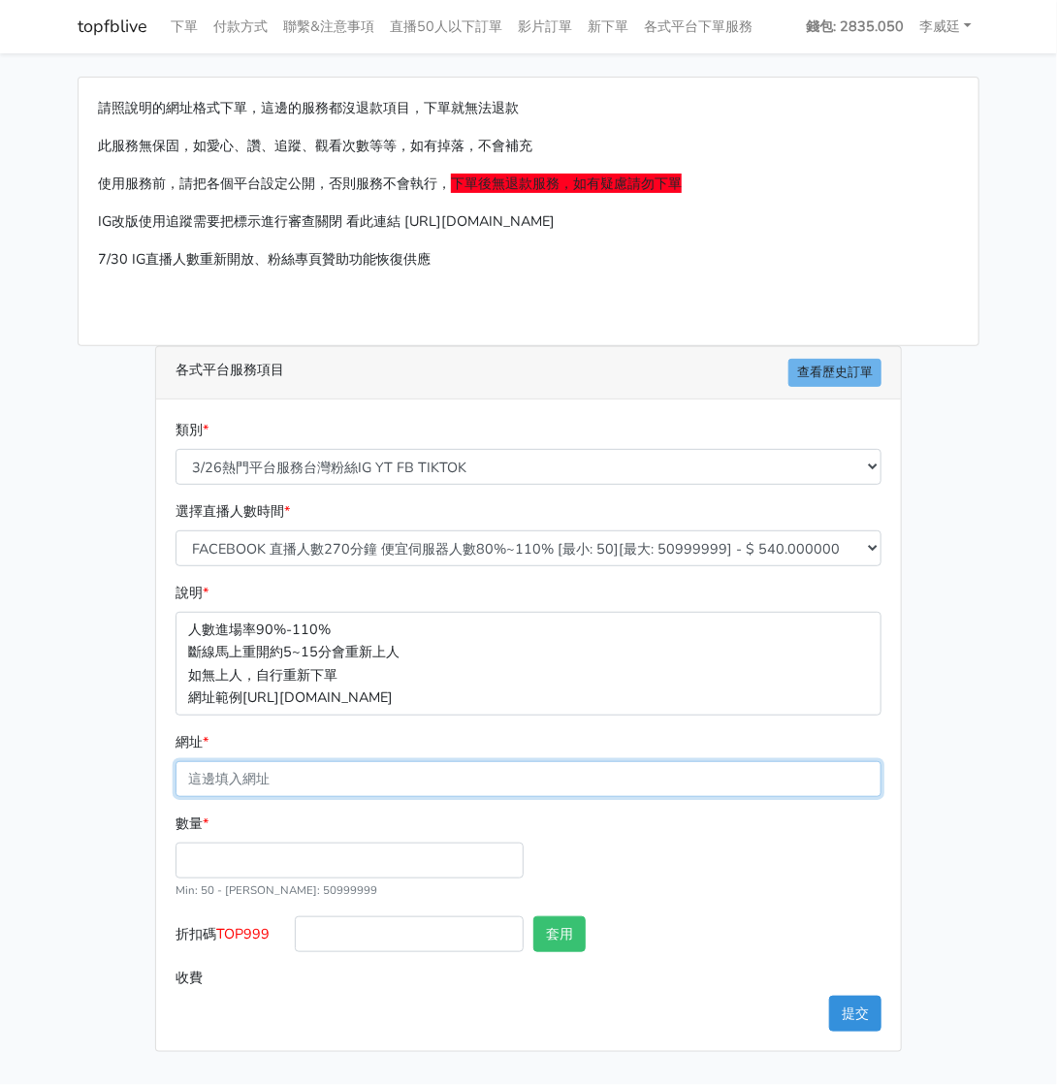
click at [264, 765] on input "網址 *" at bounding box center [529, 779] width 706 height 36
paste input "[URL][DOMAIN_NAME][DOMAIN_NAME]"
type input "[URL][DOMAIN_NAME][DOMAIN_NAME]"
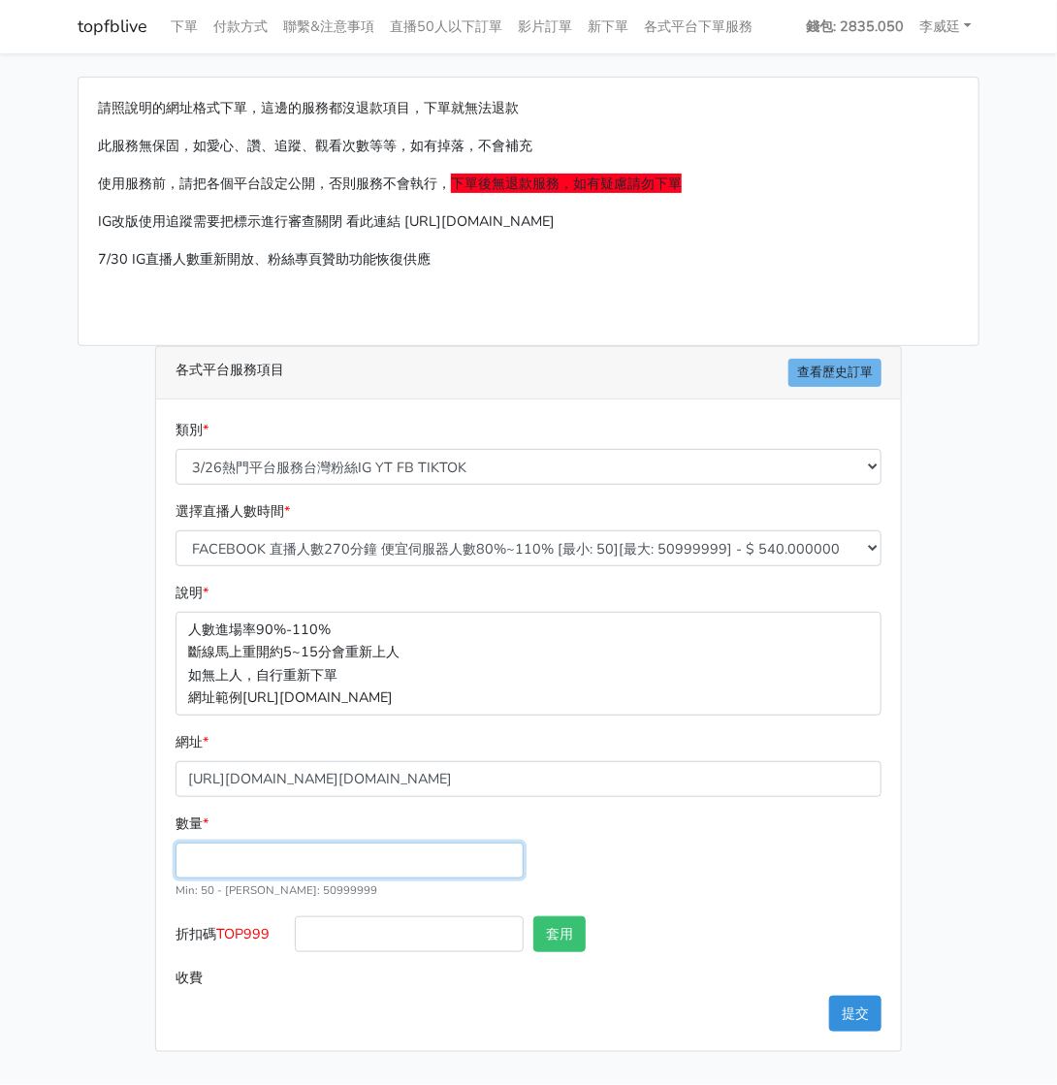
click at [206, 856] on input "數量 *" at bounding box center [350, 861] width 348 height 36
type input "100"
type input "54.000"
drag, startPoint x: 276, startPoint y: 934, endPoint x: 226, endPoint y: 927, distance: 50.9
click at [226, 927] on label "折扣碼 TOP999" at bounding box center [230, 939] width 119 height 44
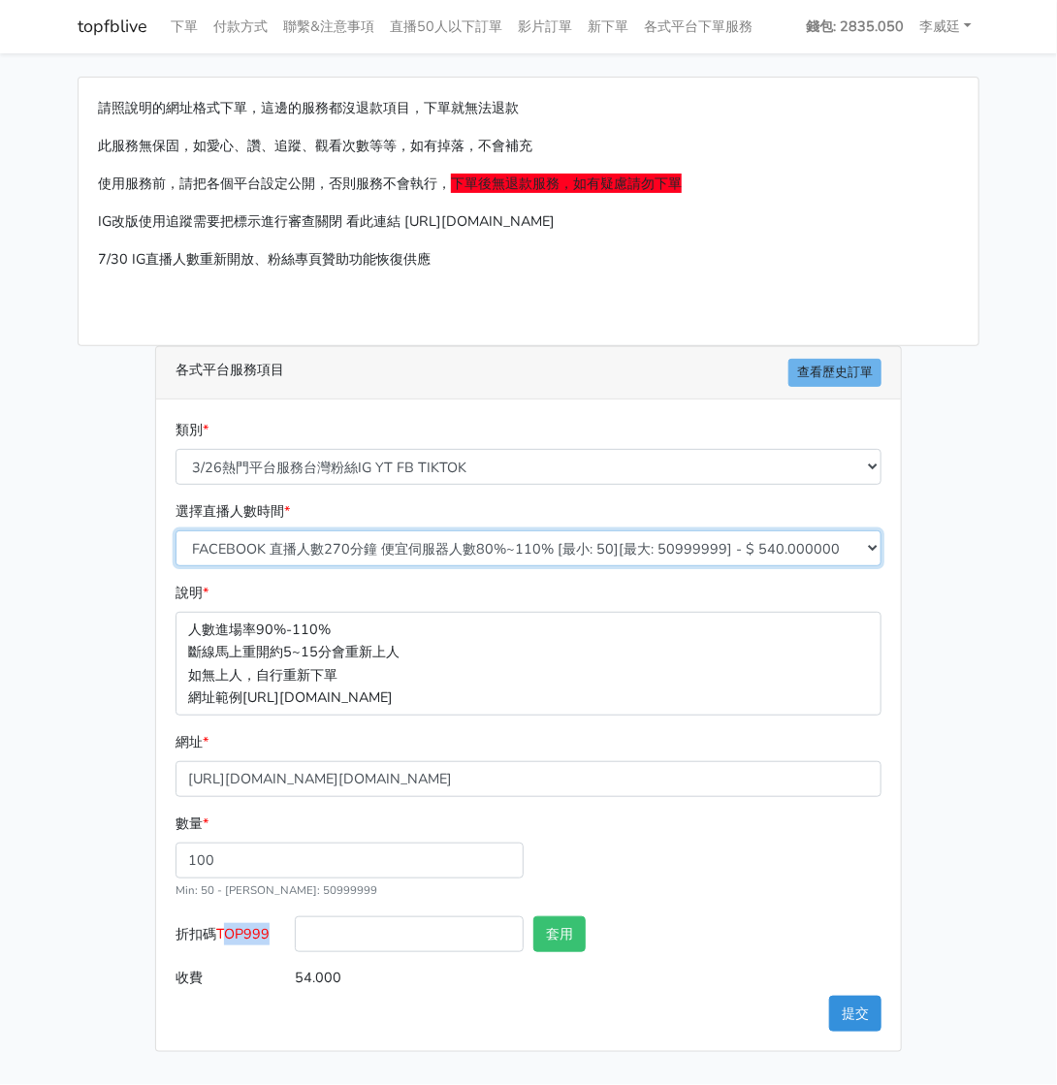
click at [461, 549] on select "IG追蹤 台灣粉絲 [最小: 20][最大: 1000] - $ 500.000000 IG愛心 台灣粉絲 [最小: 20][最大: 1000] - $ 35…" at bounding box center [529, 549] width 706 height 36
select select "671"
click at [176, 531] on select "IG追蹤 台灣粉絲 [最小: 20][最大: 1000] - $ 500.000000 IG愛心 台灣粉絲 [最小: 20][最大: 1000] - $ 35…" at bounding box center [529, 549] width 706 height 36
type input "60.000"
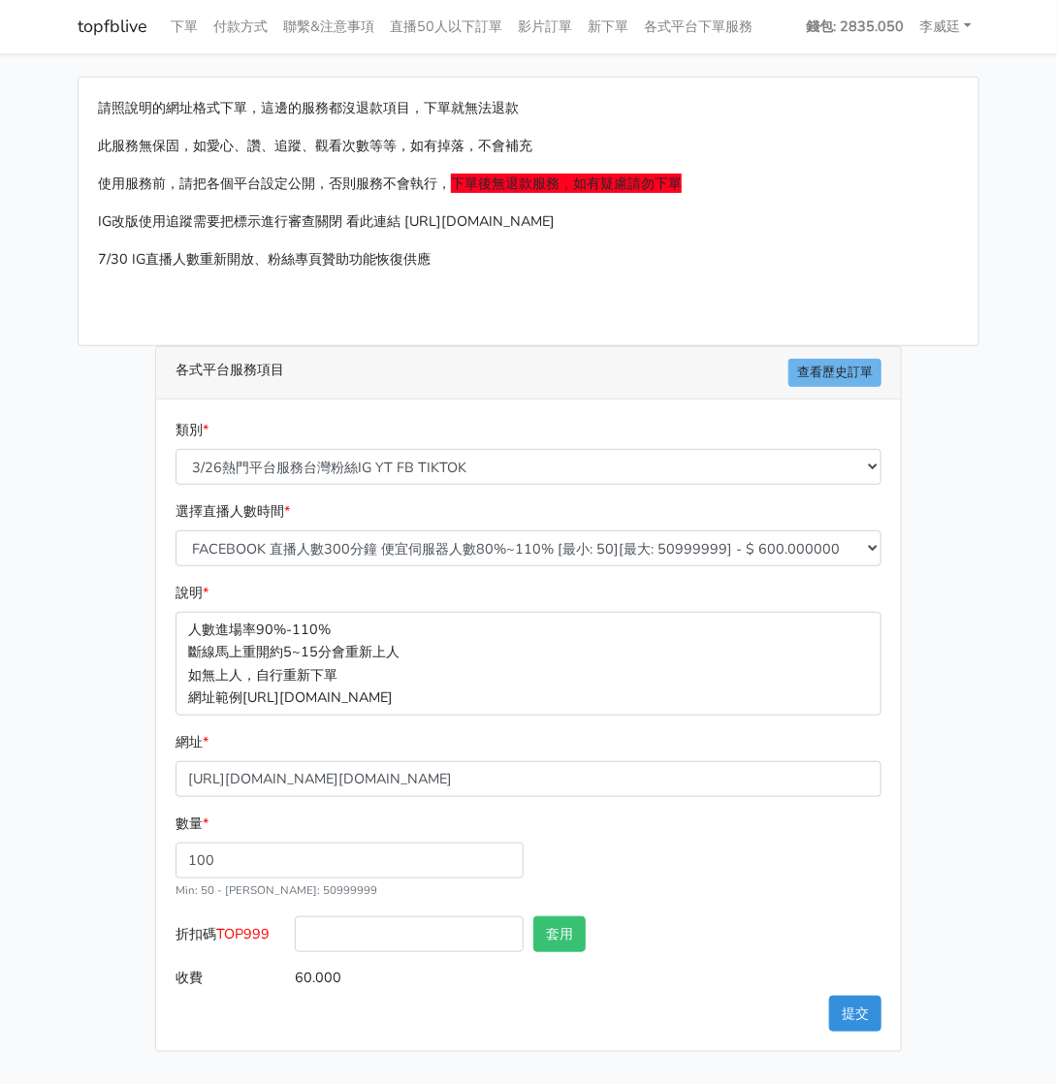
click at [937, 767] on div "請照說明的網址格式下單，這邊的服務都沒退款項目，下單就無法退款 此服務無保固，如愛心、讚、追蹤、觀看次數等等，如有掉落，不會補充 使用服務前，請把各個平台設定…" at bounding box center [528, 565] width 931 height 976
click at [843, 1009] on button "提交" at bounding box center [855, 1014] width 52 height 36
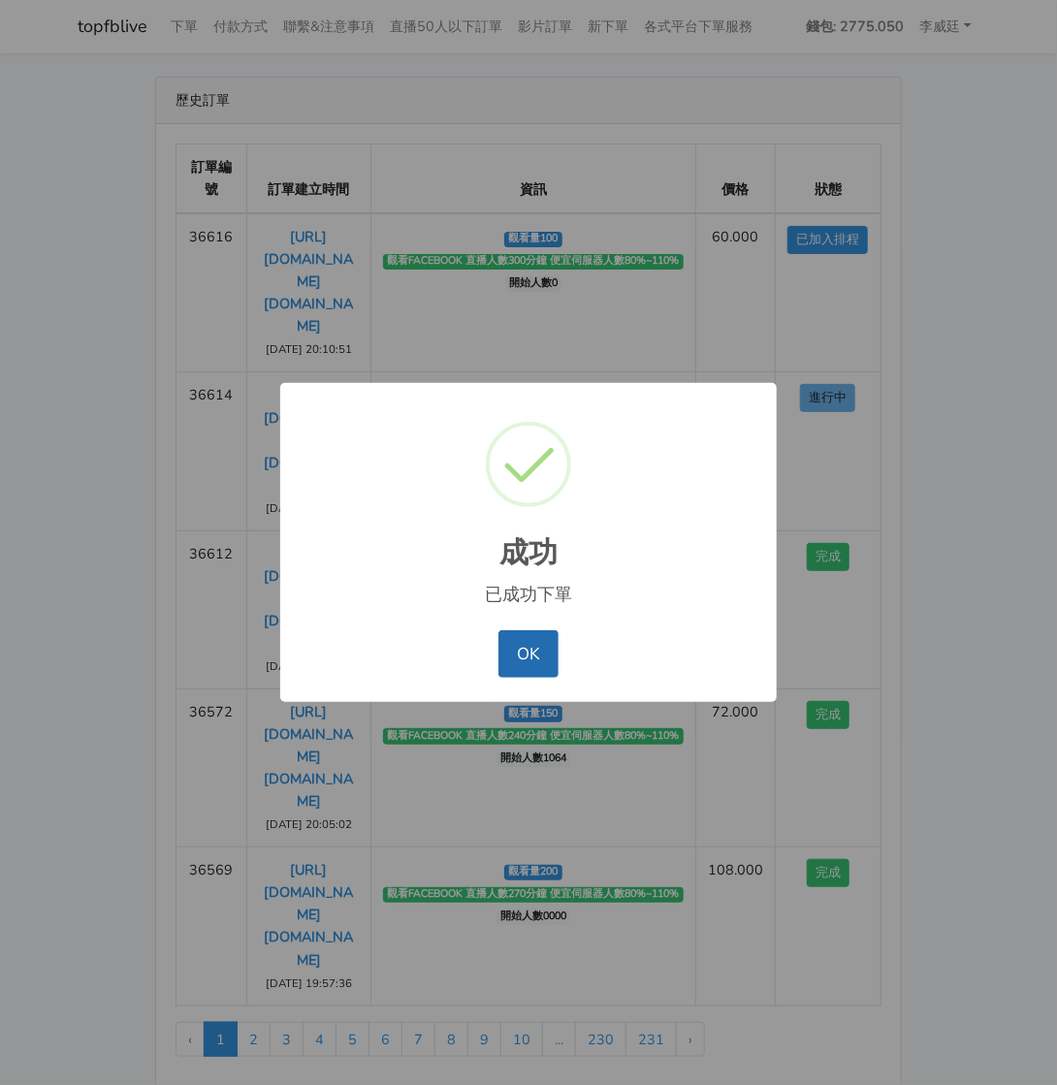
click at [528, 640] on button "OK" at bounding box center [528, 653] width 59 height 47
